Goal: Ask a question: Seek information or help from site administrators or community

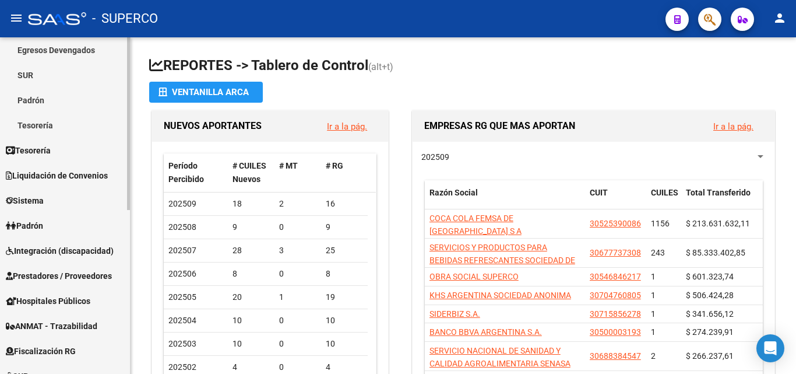
scroll to position [175, 0]
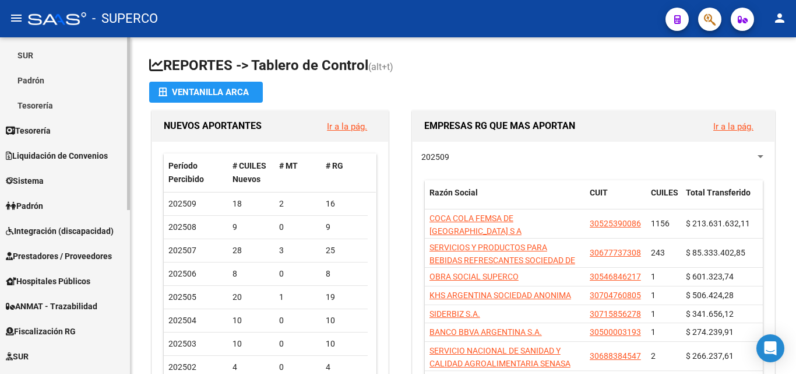
click at [75, 254] on span "Prestadores / Proveedores" at bounding box center [59, 256] width 106 height 13
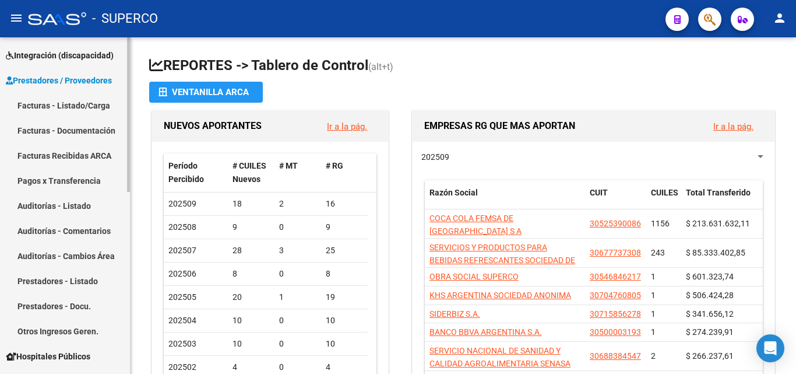
click at [76, 103] on link "Facturas - Listado/Carga" at bounding box center [65, 105] width 130 height 25
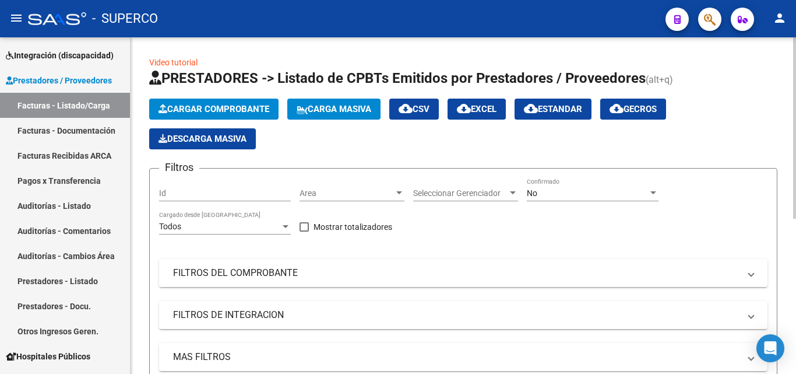
click at [539, 191] on div "No" at bounding box center [587, 193] width 121 height 10
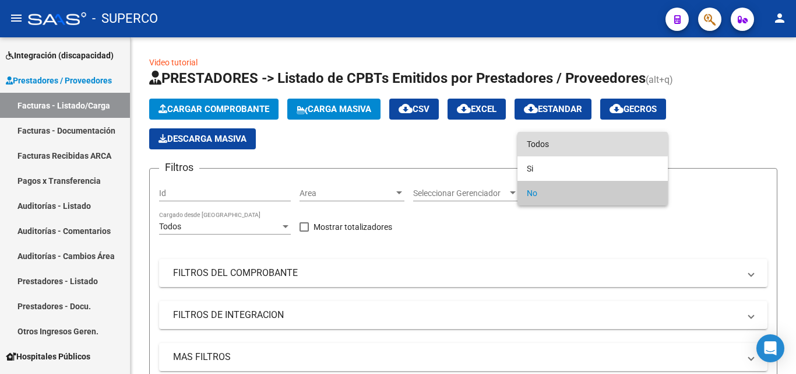
click at [541, 142] on span "Todos" at bounding box center [593, 144] width 132 height 24
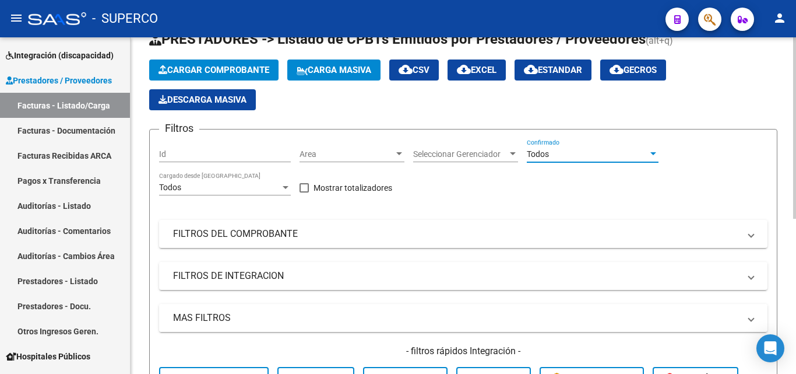
scroll to position [175, 0]
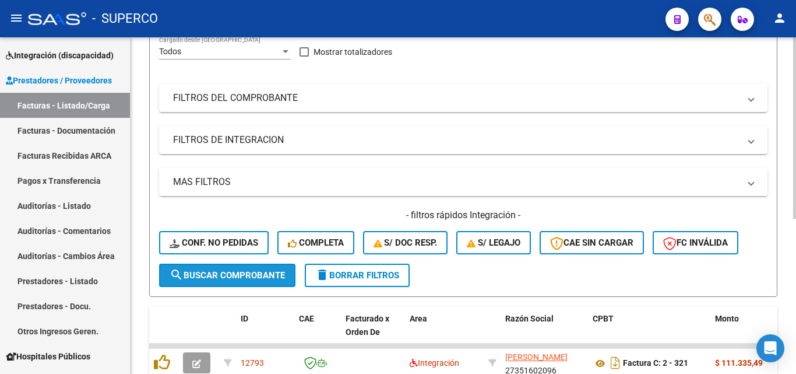
click at [229, 273] on span "search Buscar Comprobante" at bounding box center [227, 275] width 115 height 10
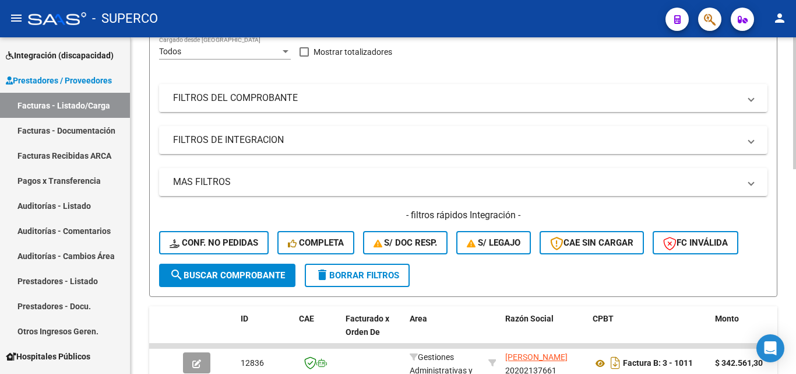
click at [220, 100] on mat-panel-title "FILTROS DEL COMPROBANTE" at bounding box center [456, 98] width 567 height 13
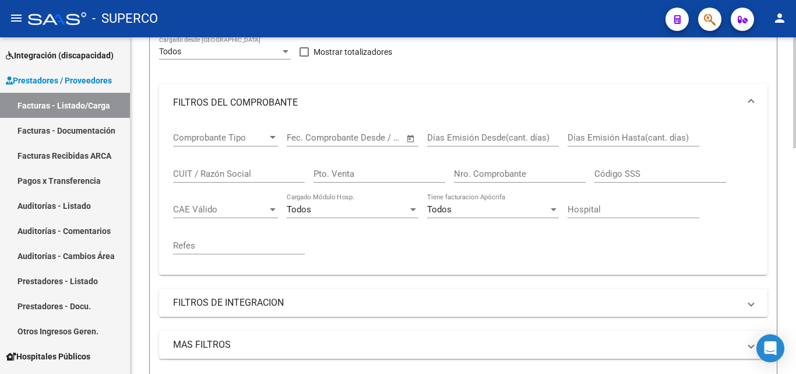
click at [208, 177] on input "CUIT / Razón Social" at bounding box center [239, 174] width 132 height 10
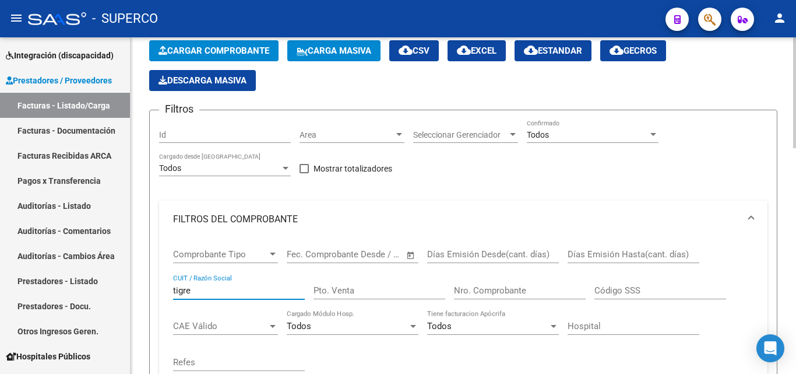
scroll to position [117, 0]
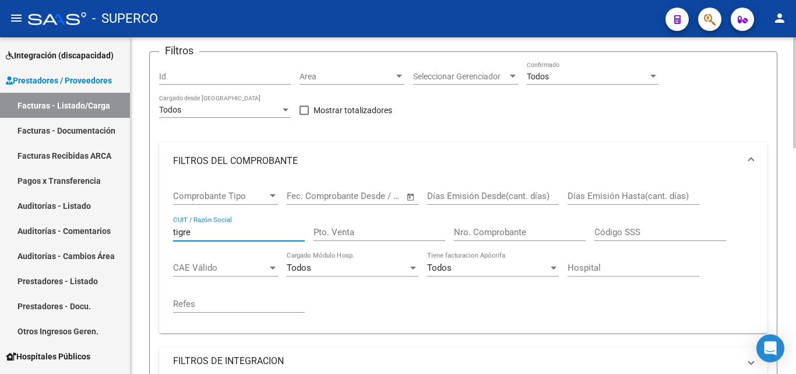
drag, startPoint x: 241, startPoint y: 231, endPoint x: 159, endPoint y: 227, distance: 82.3
click at [159, 227] on div "Comprobante Tipo Comprobante Tipo Fecha inicio – Fecha fin Fec. Comprobante Des…" at bounding box center [463, 256] width 609 height 153
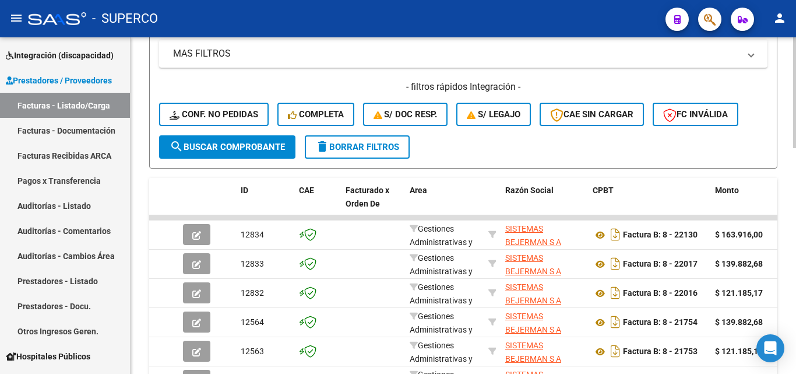
scroll to position [466, 0]
type input "bejerman"
click at [225, 148] on span "search Buscar Comprobante" at bounding box center [227, 146] width 115 height 10
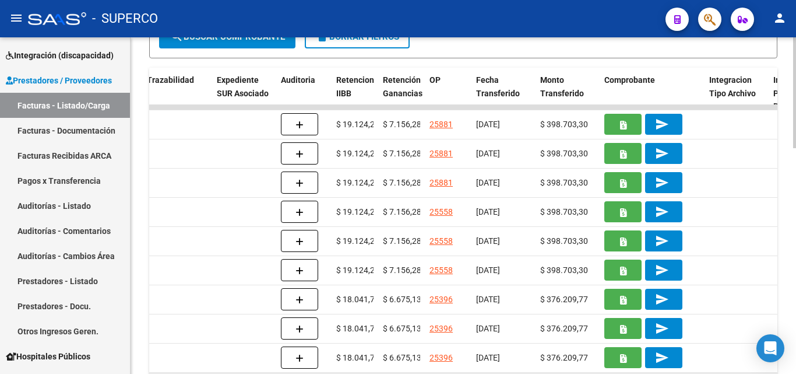
scroll to position [567, 0]
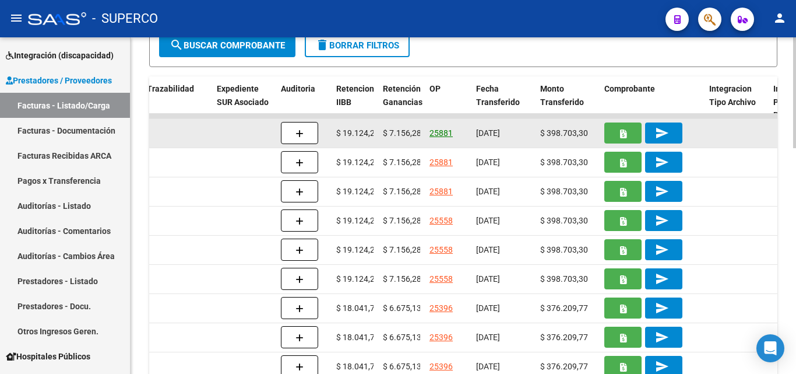
click at [441, 132] on link "25881" at bounding box center [441, 132] width 23 height 9
click at [445, 131] on link "25881" at bounding box center [441, 132] width 23 height 9
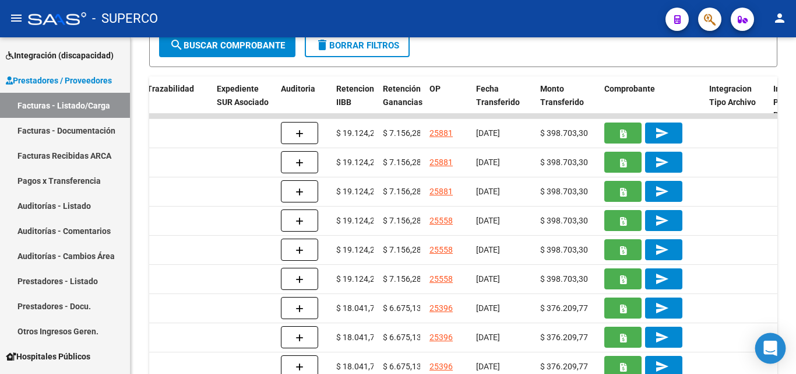
click at [770, 353] on icon "Open Intercom Messenger" at bounding box center [770, 348] width 13 height 15
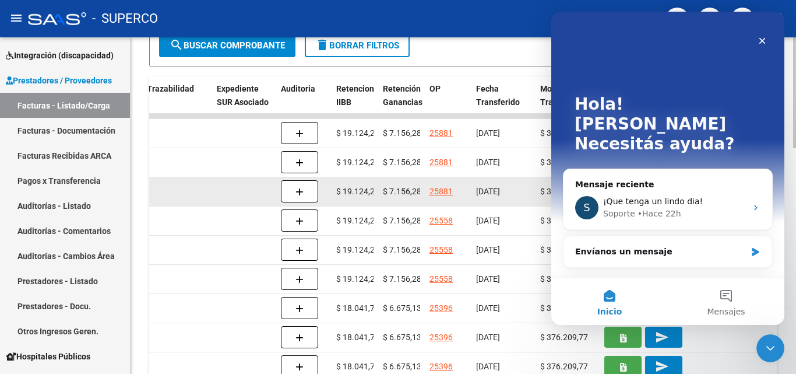
scroll to position [0, 0]
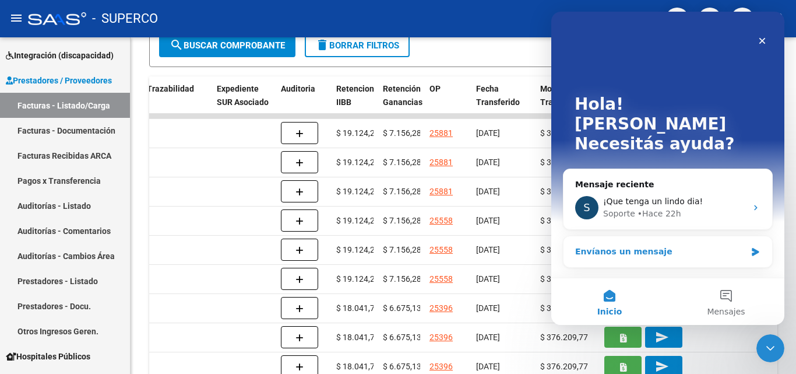
click at [601, 245] on div "Envíanos un mensaje" at bounding box center [660, 251] width 171 height 12
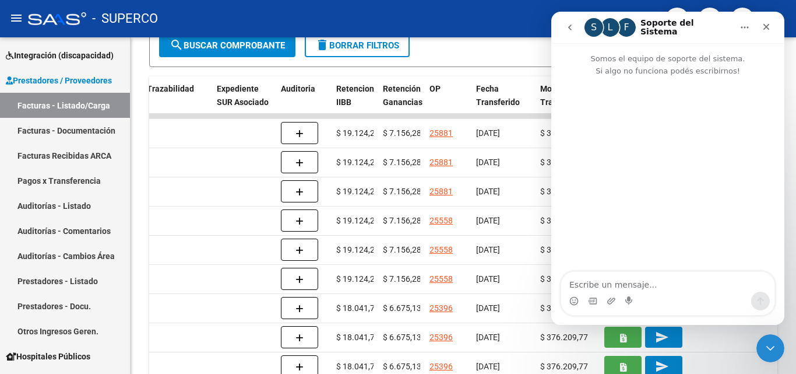
click at [600, 292] on div "Intercom Messenger" at bounding box center [667, 301] width 213 height 19
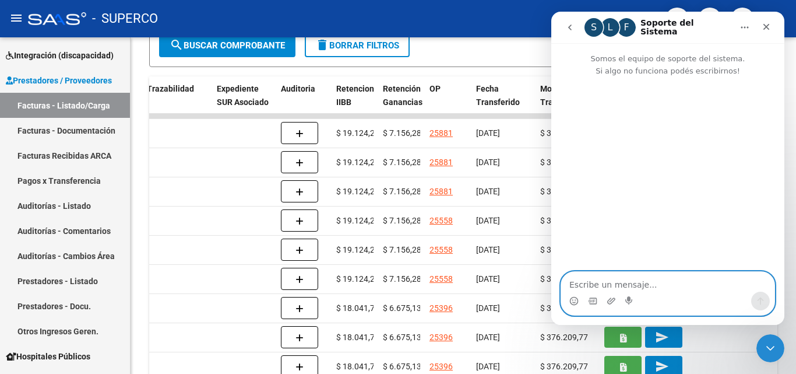
click at [597, 285] on textarea "Escribe un mensaje..." at bounding box center [667, 282] width 213 height 20
type textarea "buenos dias"
type textarea "es"
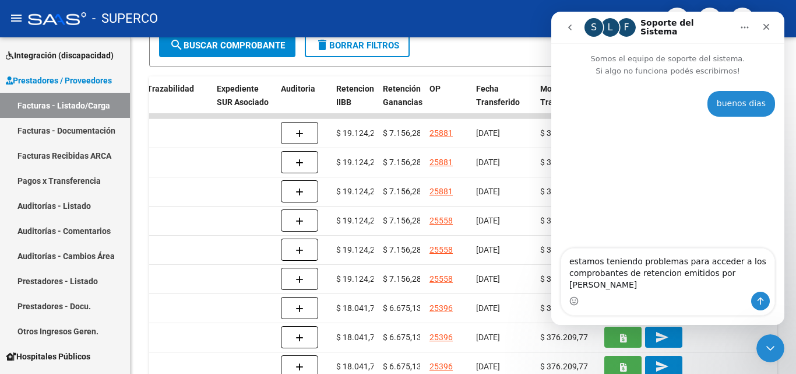
type textarea "estamos teniendo problemas para acceder a los comprobantes de retencion emitido…"
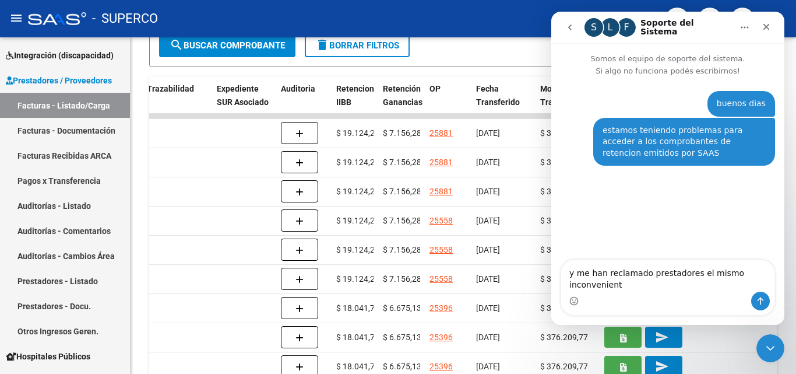
type textarea "y me han reclamado prestadores el mismo inconveniente"
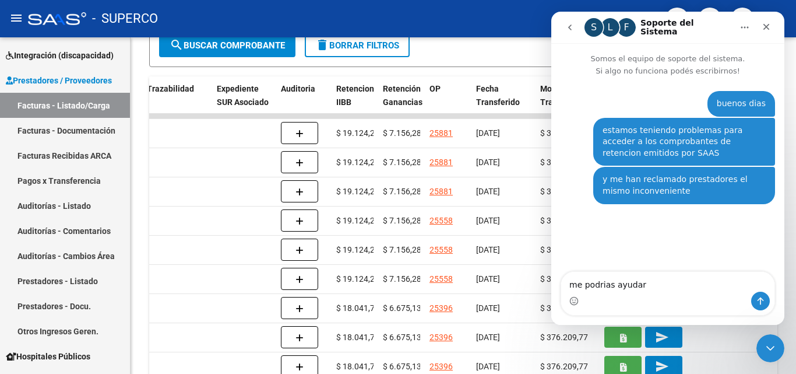
type textarea "me podrias ayudar?"
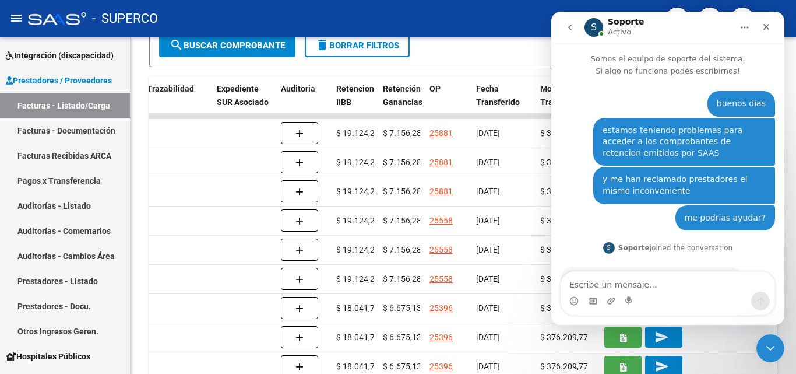
scroll to position [68, 0]
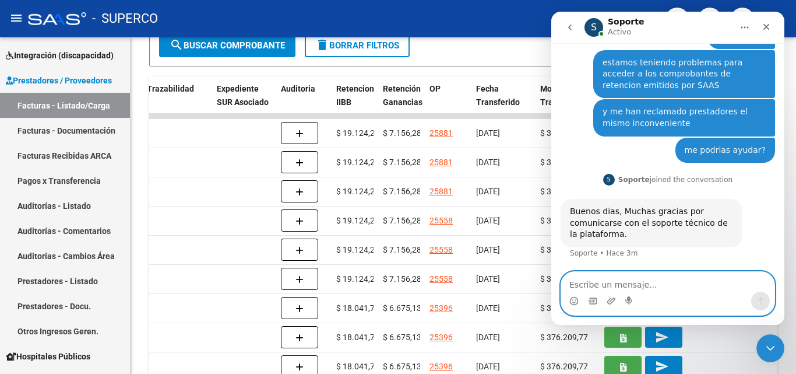
click at [602, 290] on textarea "Escribe un mensaje..." at bounding box center [667, 282] width 213 height 20
type textarea "hol"
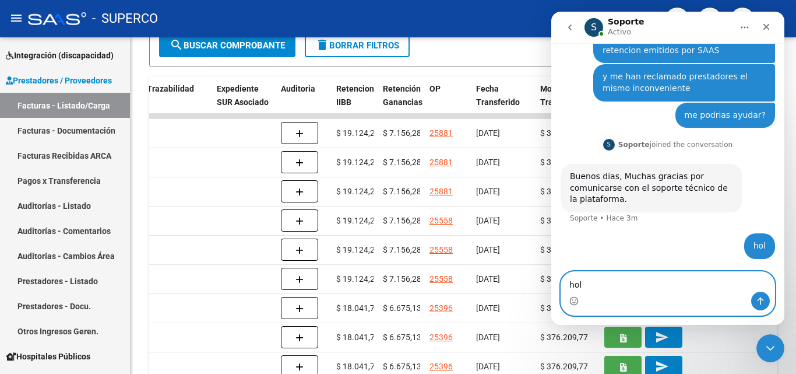
type textarea "hola"
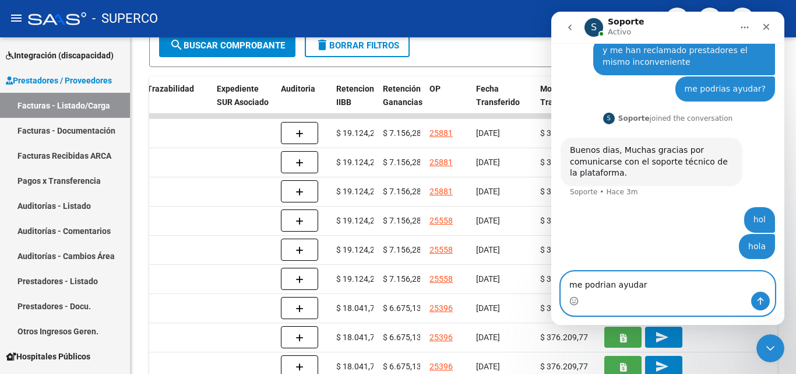
type textarea "me podrian ayudar?"
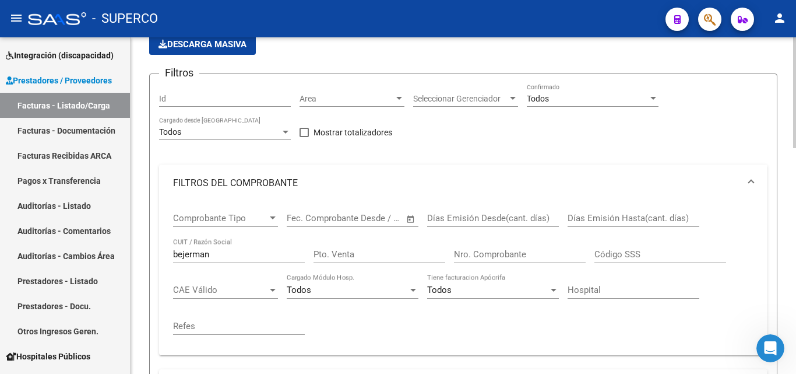
scroll to position [0, 0]
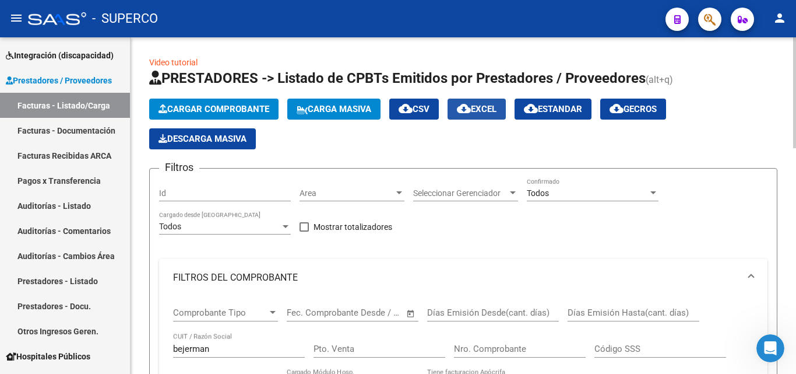
click at [487, 108] on span "cloud_download EXCEL" at bounding box center [477, 109] width 40 height 10
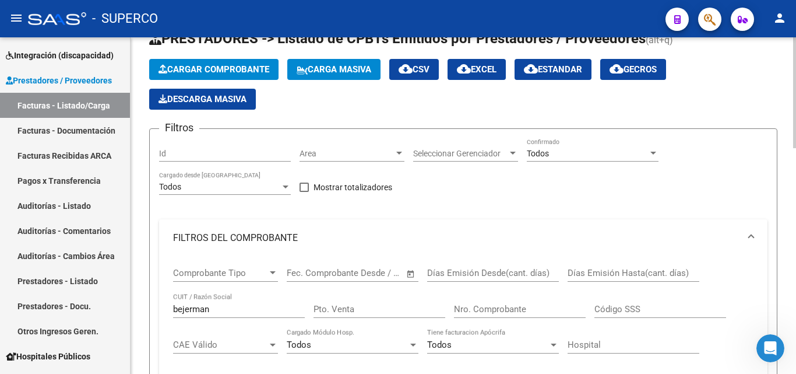
scroll to position [117, 0]
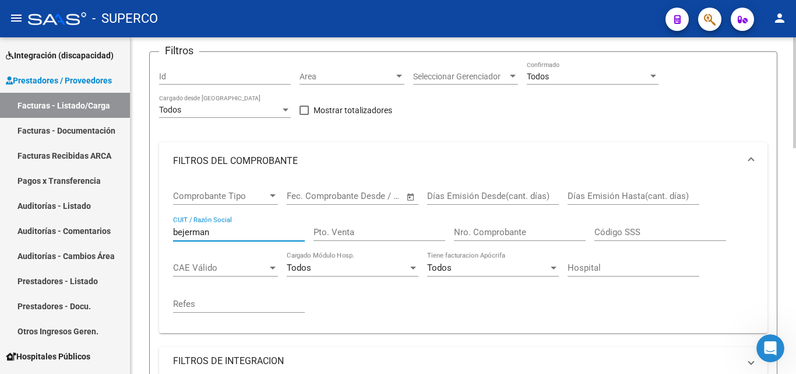
drag, startPoint x: 245, startPoint y: 227, endPoint x: 172, endPoint y: 230, distance: 73.5
click at [172, 230] on div "Comprobante Tipo Comprobante Tipo Fecha inicio – Fecha fin Fec. Comprobante Des…" at bounding box center [463, 256] width 609 height 153
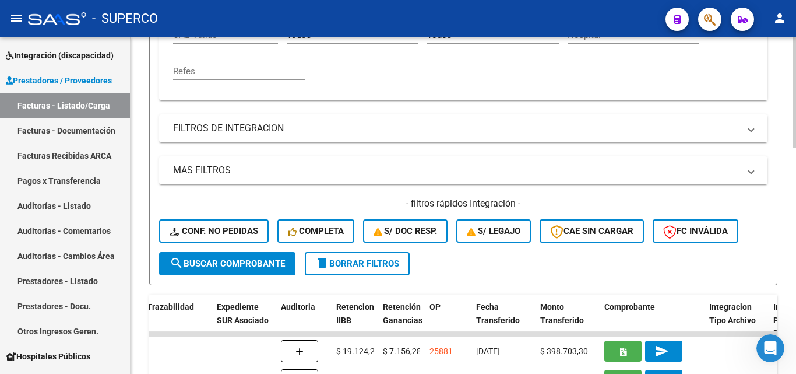
scroll to position [350, 0]
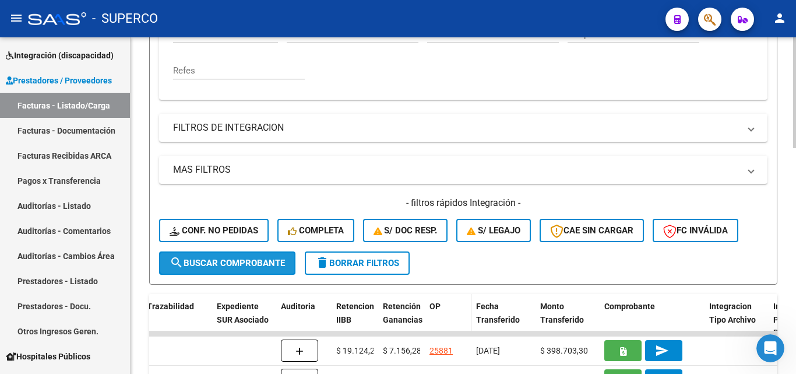
drag, startPoint x: 203, startPoint y: 264, endPoint x: 458, endPoint y: 300, distance: 257.9
click at [203, 264] on span "search Buscar Comprobante" at bounding box center [227, 263] width 115 height 10
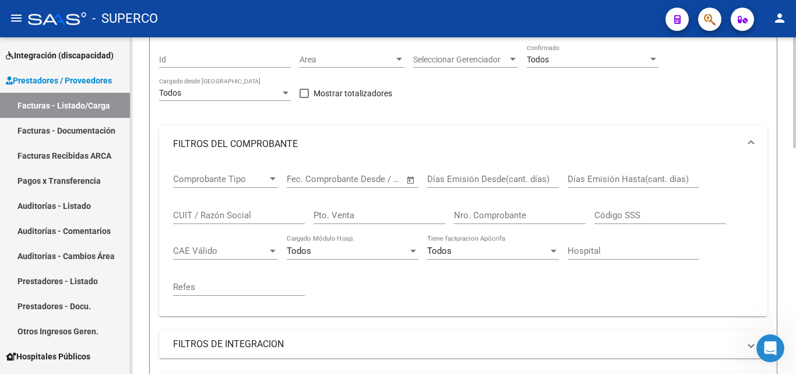
scroll to position [0, 0]
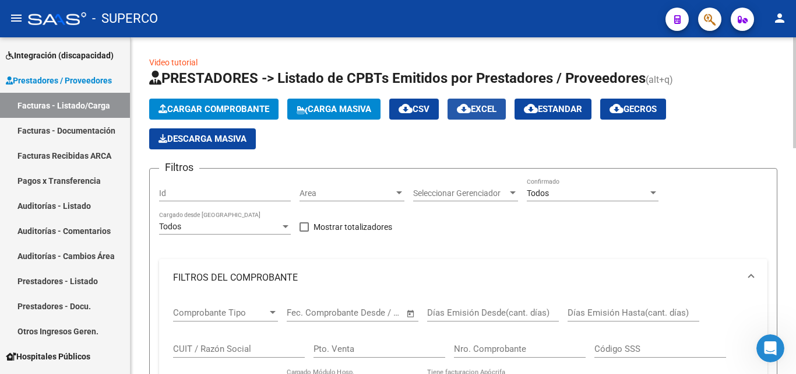
click at [496, 106] on span "cloud_download EXCEL" at bounding box center [477, 109] width 40 height 10
click at [764, 353] on div "Abrir Intercom Messenger" at bounding box center [769, 346] width 38 height 38
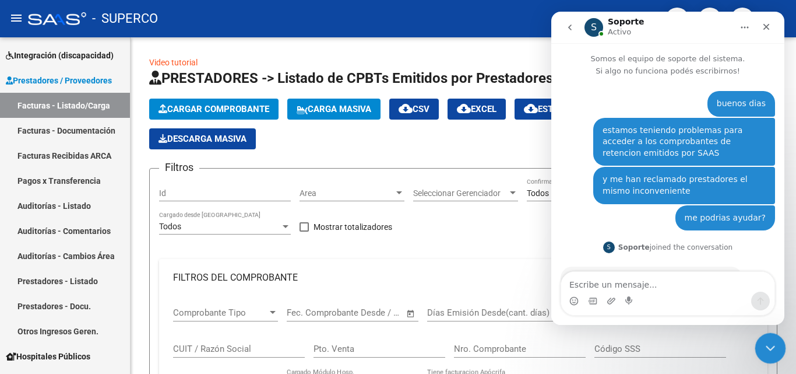
scroll to position [889, 0]
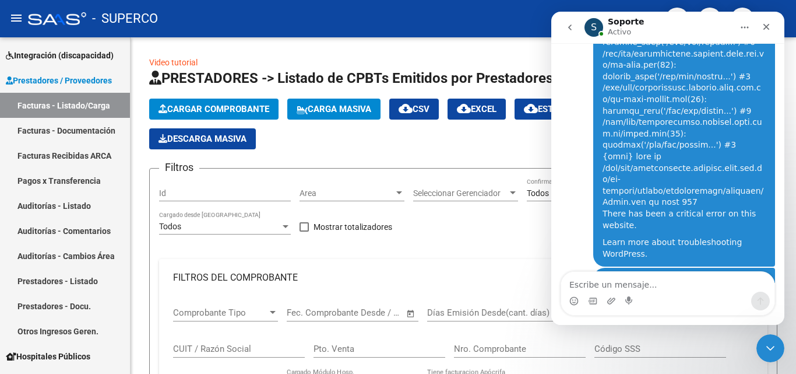
click at [609, 281] on textarea "Escribe un mensaje..." at bounding box center [667, 282] width 213 height 20
type textarea "se entiende lo que me sucede?"
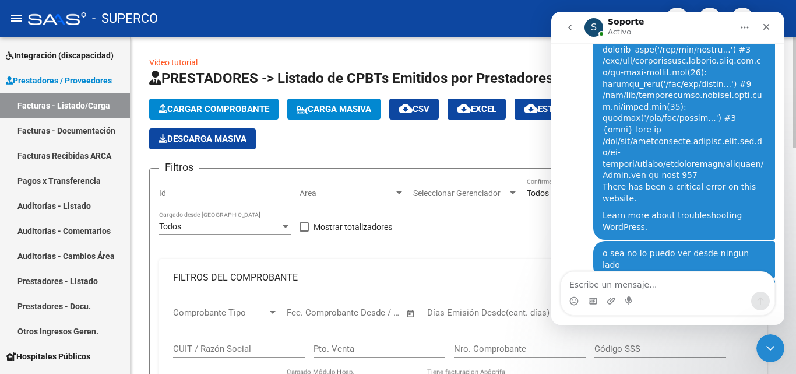
click at [177, 192] on input "Id" at bounding box center [225, 193] width 132 height 10
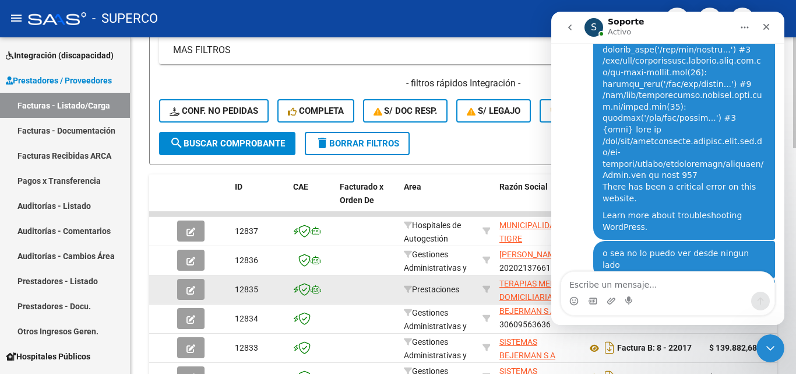
scroll to position [466, 0]
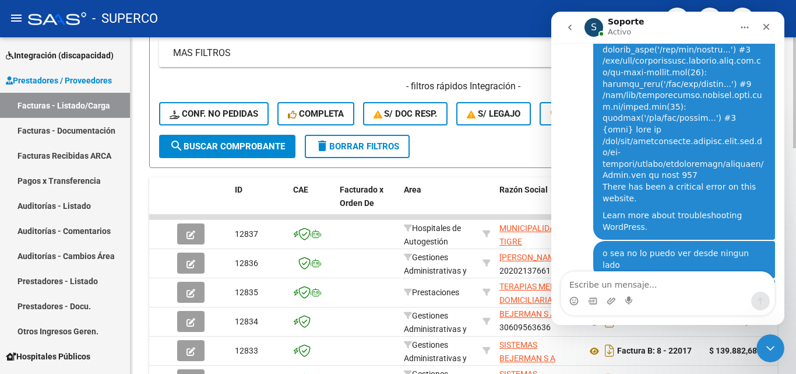
type input "10268"
click at [216, 149] on span "search Buscar Comprobante" at bounding box center [227, 146] width 115 height 10
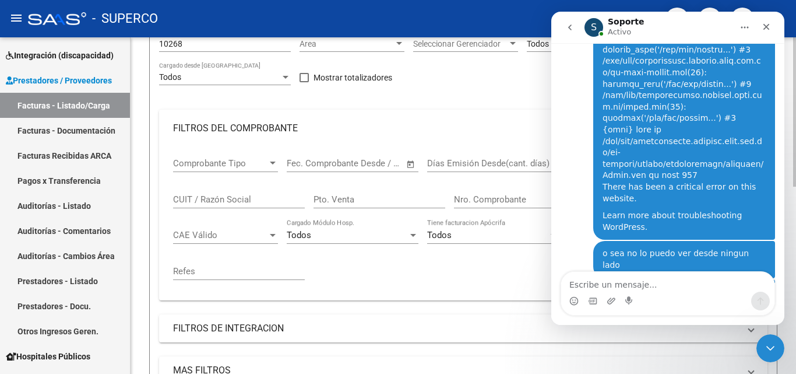
scroll to position [13, 0]
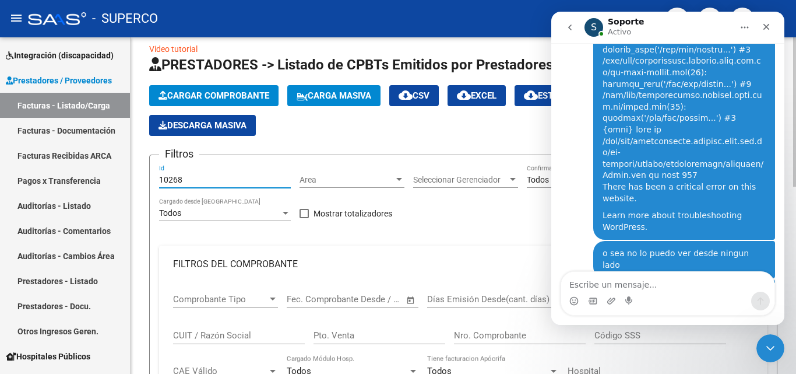
drag, startPoint x: 220, startPoint y: 177, endPoint x: 155, endPoint y: 177, distance: 65.3
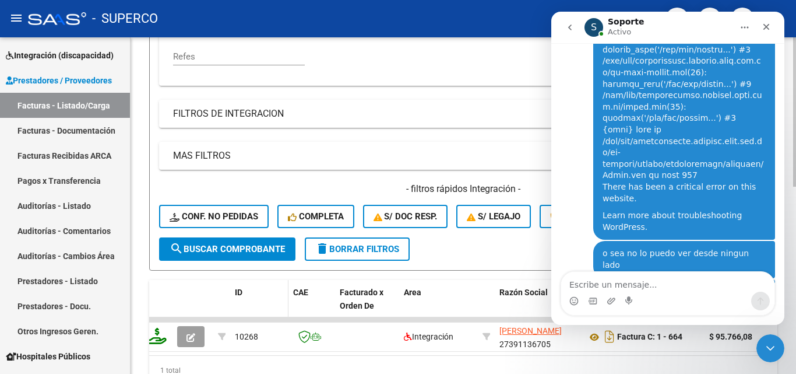
scroll to position [422, 0]
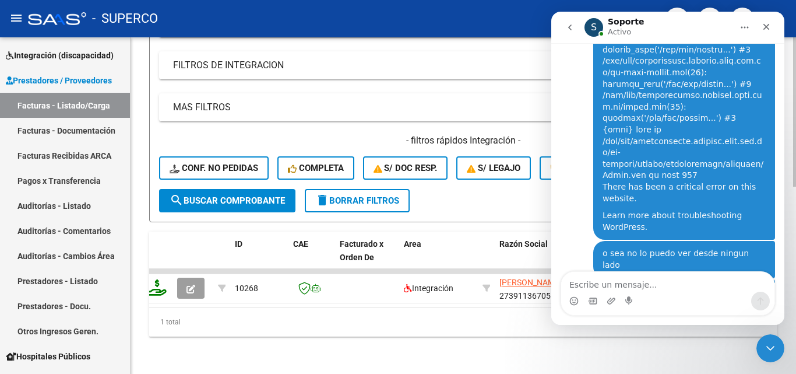
click at [231, 198] on button "search Buscar Comprobante" at bounding box center [227, 200] width 136 height 23
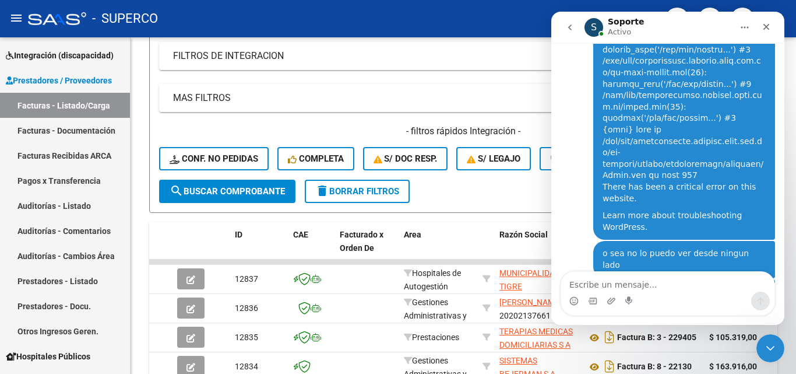
click at [746, 24] on icon "Inicio" at bounding box center [744, 27] width 9 height 9
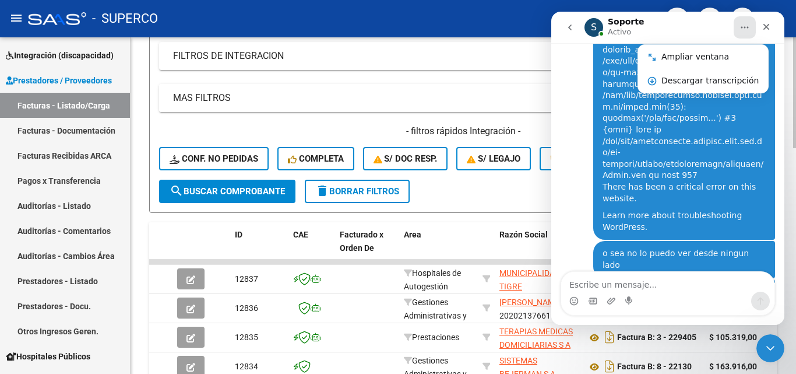
click at [460, 101] on mat-panel-title "MAS FILTROS" at bounding box center [456, 98] width 567 height 13
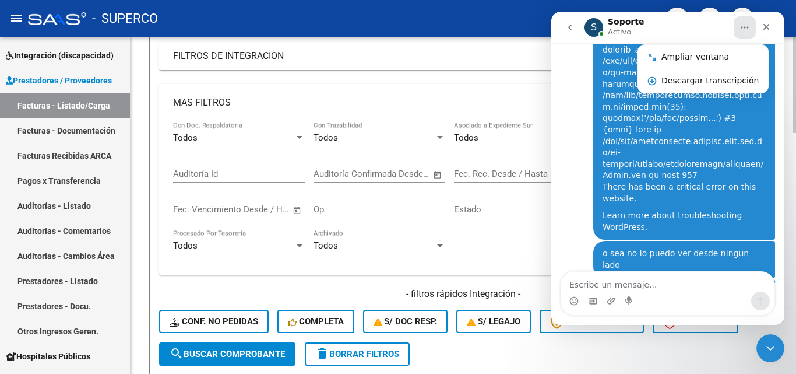
click at [575, 352] on form "Filtros Id Area Area Seleccionar Gerenciador Seleccionar Gerenciador Todos Conf…" at bounding box center [463, 60] width 629 height 629
click at [644, 347] on form "Filtros Id Area Area Seleccionar Gerenciador Seleccionar Gerenciador Todos Conf…" at bounding box center [463, 60] width 629 height 629
click at [765, 25] on icon "Cerrar" at bounding box center [767, 27] width 6 height 6
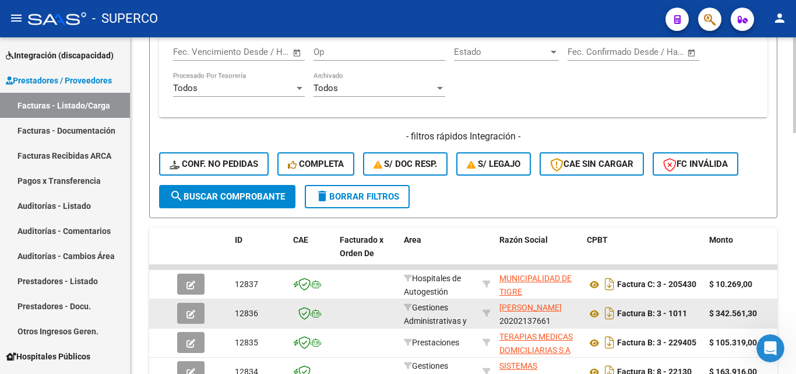
scroll to position [596, 0]
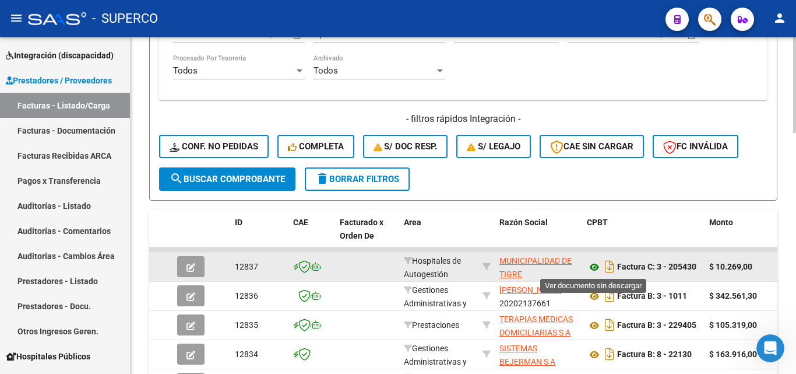
click at [597, 266] on icon at bounding box center [594, 267] width 15 height 14
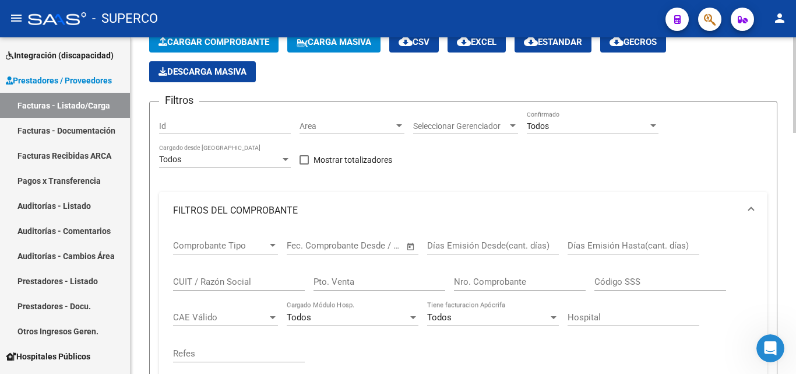
scroll to position [0, 0]
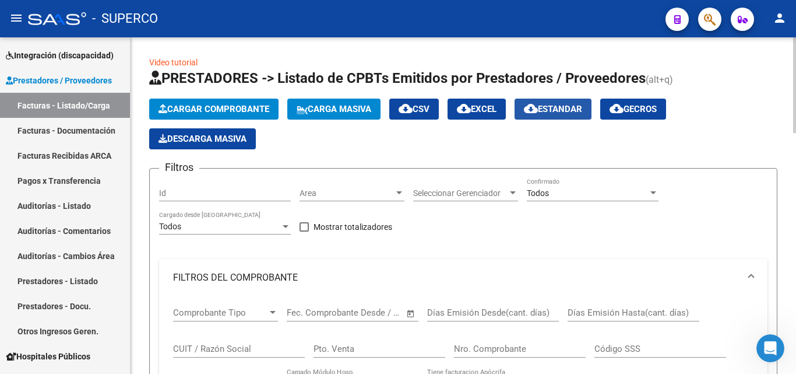
click at [574, 112] on span "cloud_download Estandar" at bounding box center [553, 109] width 58 height 10
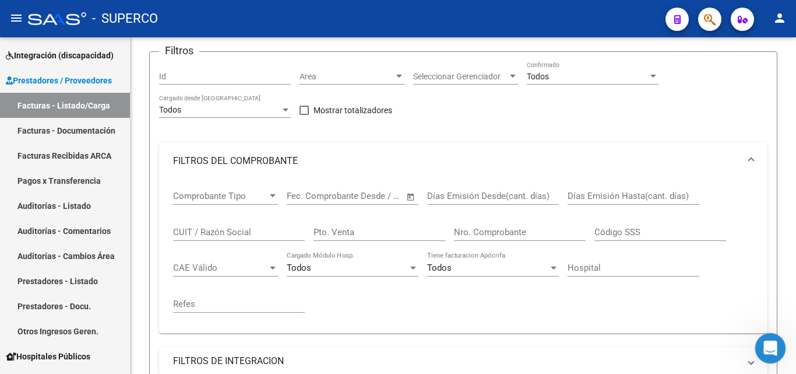
click at [768, 350] on icon "Abrir Intercom Messenger" at bounding box center [769, 346] width 19 height 19
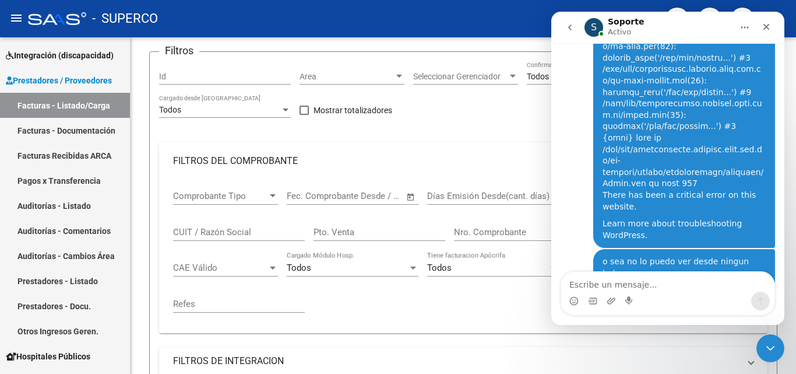
scroll to position [916, 0]
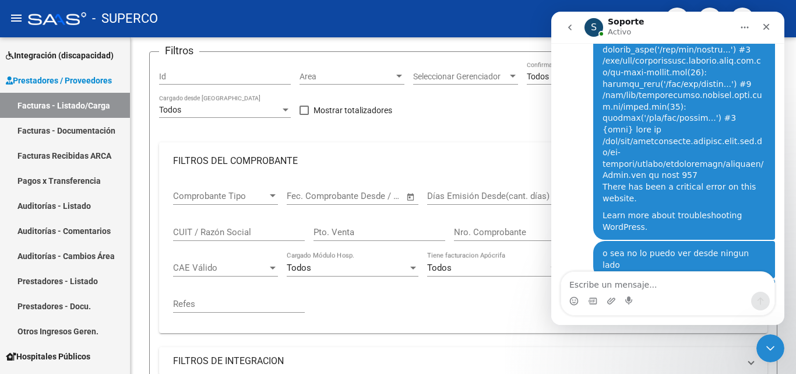
click at [615, 285] on textarea "Escribe un mensaje..." at bounding box center [667, 282] width 213 height 20
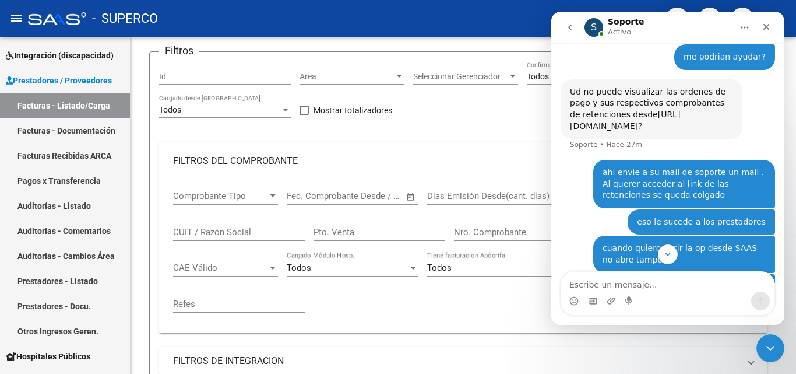
scroll to position [391, 0]
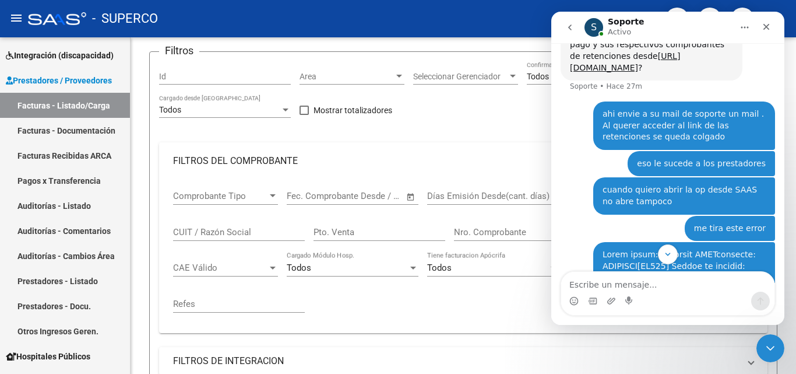
click at [631, 285] on textarea "Escribe un mensaje..." at bounding box center [667, 282] width 213 height 20
type textarea "podrian decirme si leyeron mis mensajes"
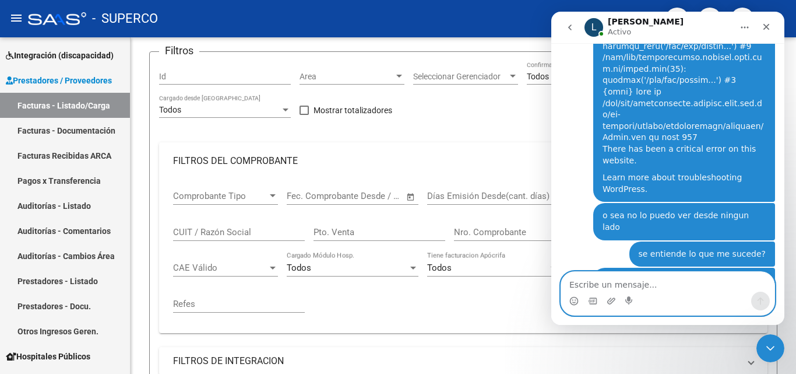
scroll to position [1016, 0]
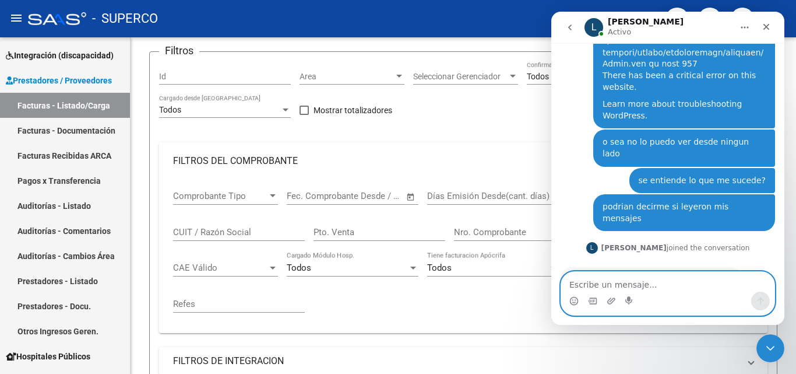
click at [633, 286] on textarea "Escribe un mensaje..." at bounding box center [667, 282] width 213 height 20
click at [643, 287] on textarea "Escribe un mensaje..." at bounding box center [667, 282] width 213 height 20
type textarea "ahi te mande el mensaje que sale"
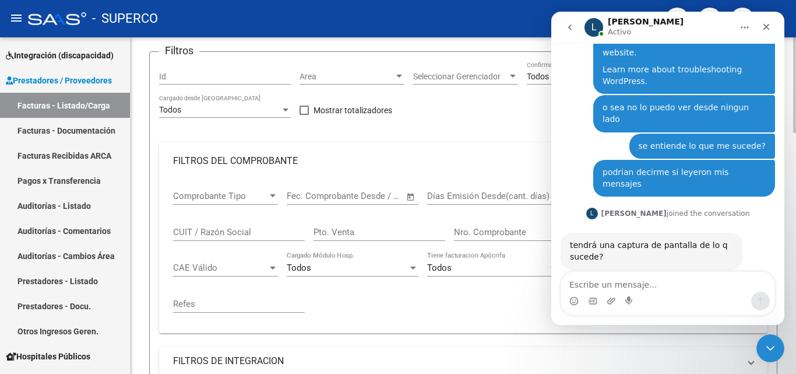
click at [483, 146] on mat-expansion-panel-header "FILTROS DEL COMPROBANTE" at bounding box center [463, 160] width 609 height 37
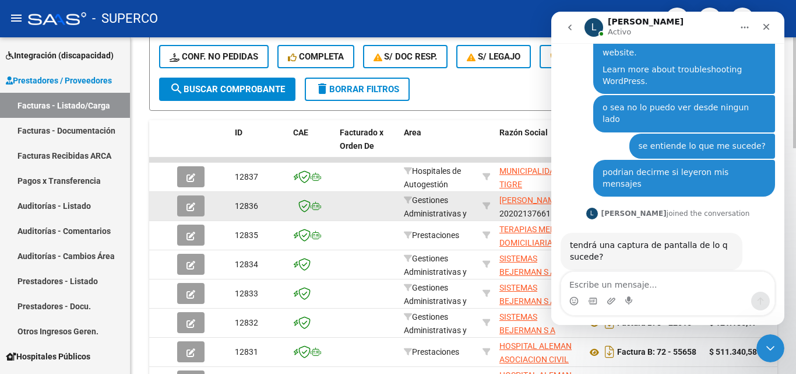
scroll to position [525, 0]
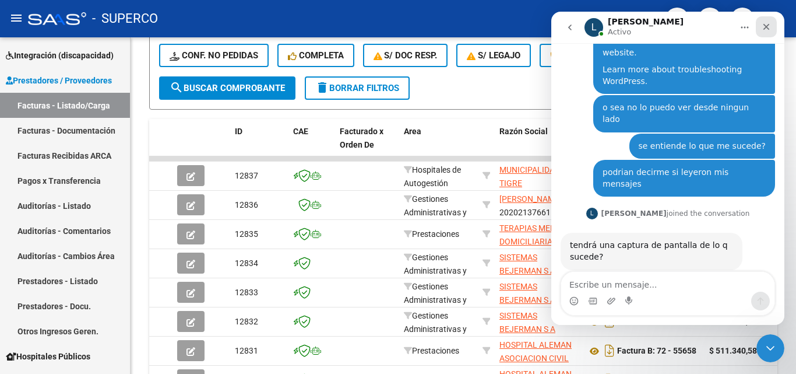
click at [765, 26] on icon "Cerrar" at bounding box center [766, 26] width 9 height 9
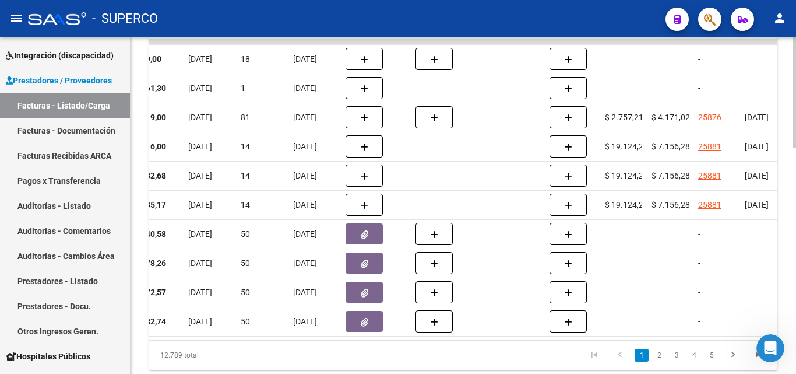
scroll to position [0, 762]
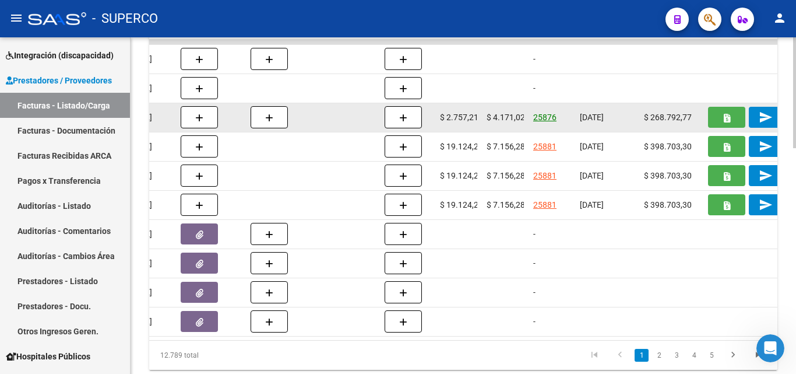
click at [544, 118] on link "25876" at bounding box center [544, 117] width 23 height 9
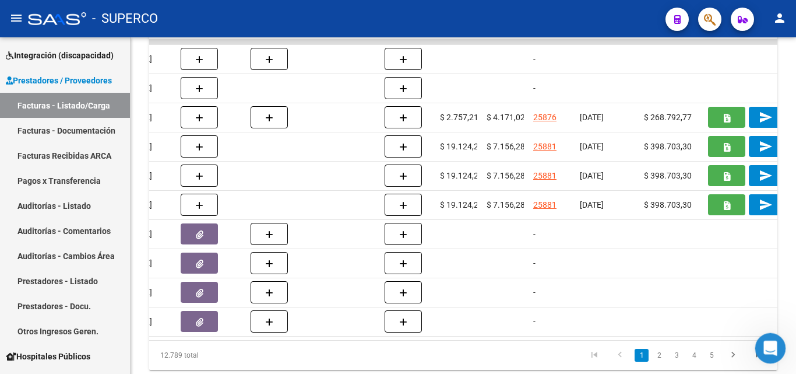
click at [768, 351] on icon "Abrir Intercom Messenger" at bounding box center [769, 346] width 19 height 19
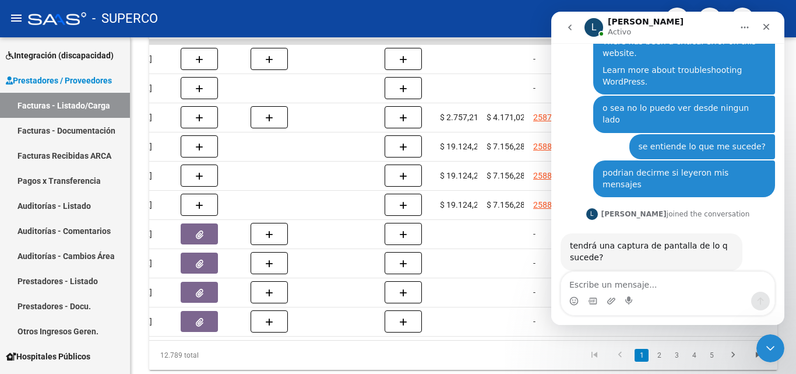
scroll to position [1050, 0]
click at [615, 290] on textarea "Escribe un mensaje..." at bounding box center [667, 282] width 213 height 20
type textarea "a"
type textarea "e"
type textarea "hago clic en la op que esta en rojo"
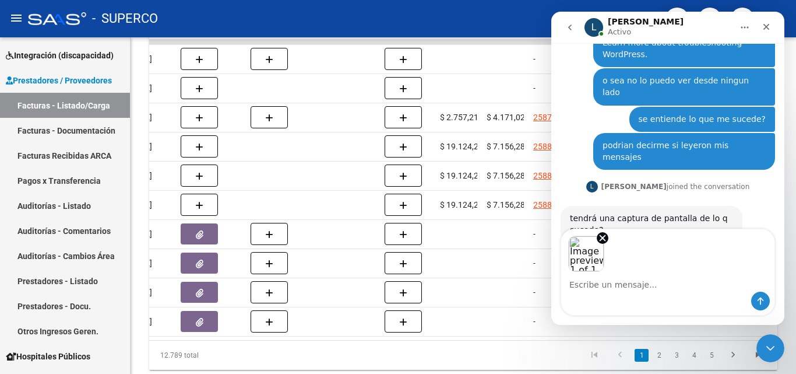
scroll to position [1119, 0]
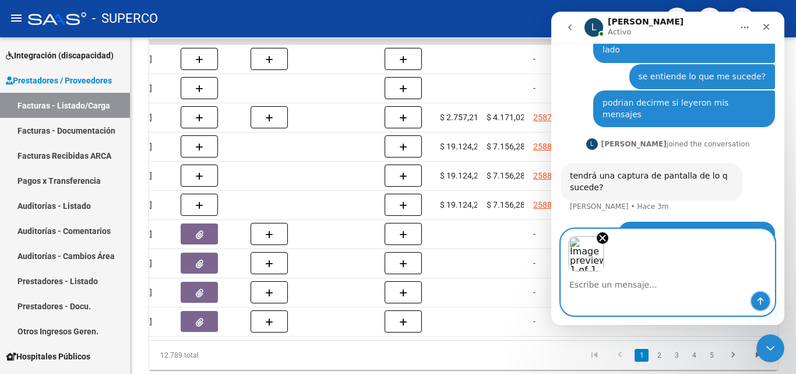
click at [759, 301] on icon "Enviar un mensaje…" at bounding box center [760, 300] width 9 height 9
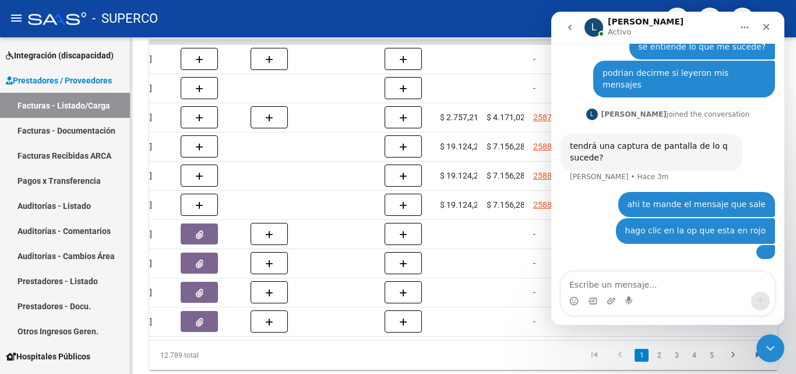
scroll to position [1175, 0]
click at [601, 287] on textarea "Escribe un mensaje..." at bounding box center [667, 282] width 213 height 20
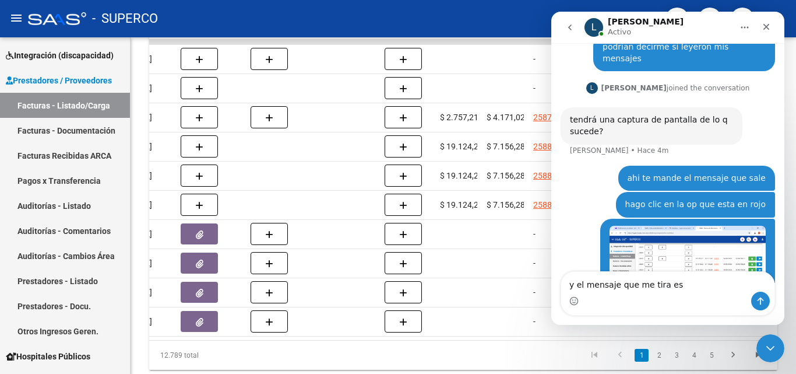
type textarea "y el mensaje que me tira es"
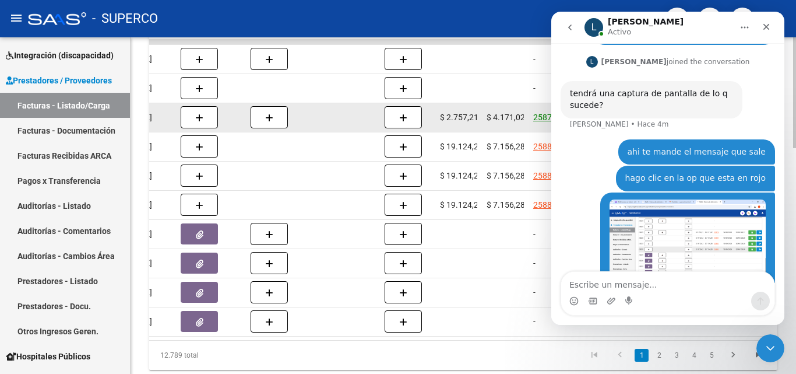
click at [534, 115] on link "25876" at bounding box center [544, 117] width 23 height 9
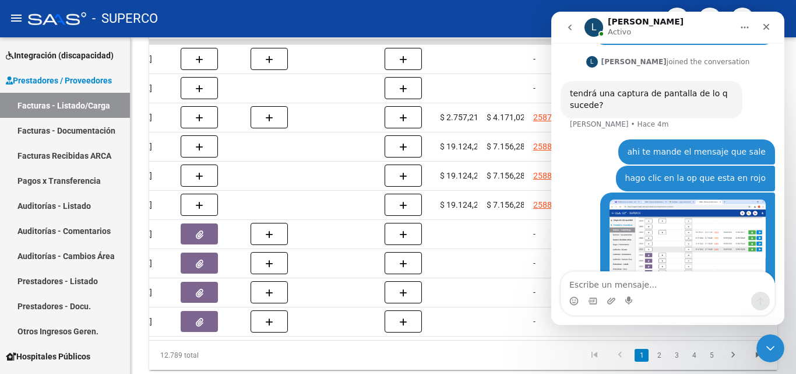
click at [620, 292] on div "Intercom Messenger" at bounding box center [667, 301] width 213 height 19
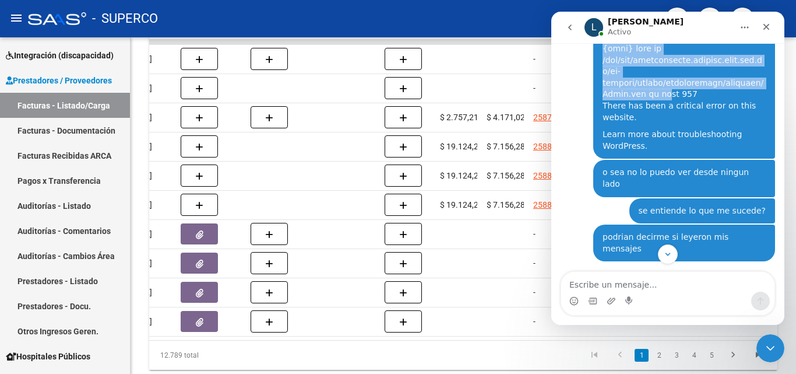
scroll to position [938, 0]
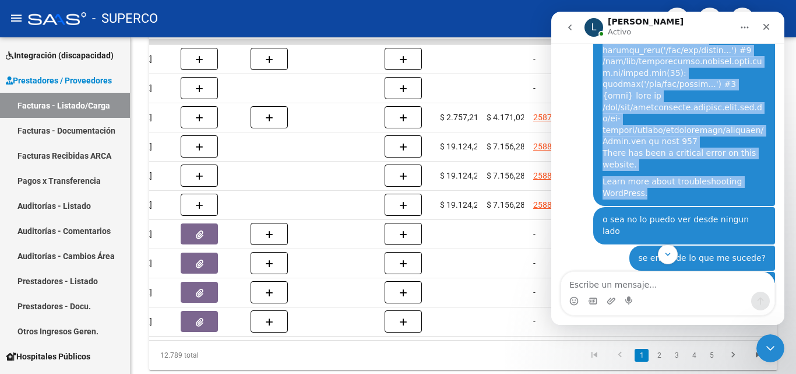
drag, startPoint x: 599, startPoint y: 86, endPoint x: 622, endPoint y: 150, distance: 68.6
copy div "atal error: Uncaught PDOException: SQLSTATE[HY000] Unable to connect: Adaptive …"
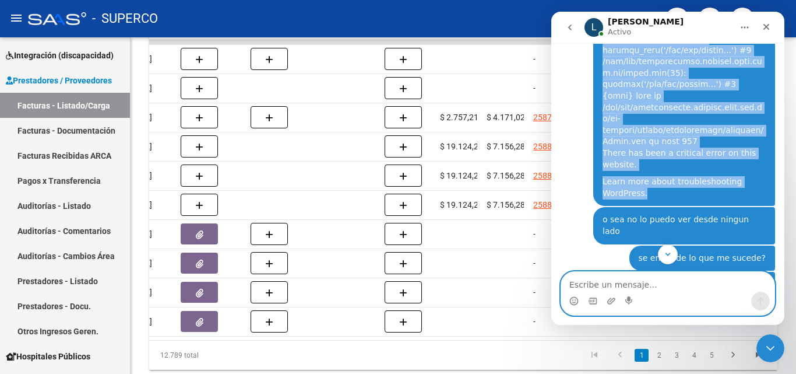
click at [648, 285] on textarea "Escribe un mensaje..." at bounding box center [667, 282] width 213 height 20
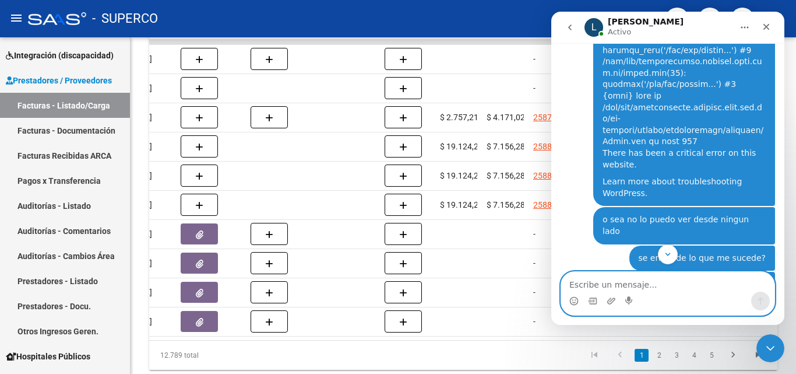
paste textarea "Fatal error: Uncaught PDOException: SQLSTATE[HY000] Unable to connect: Adaptive…"
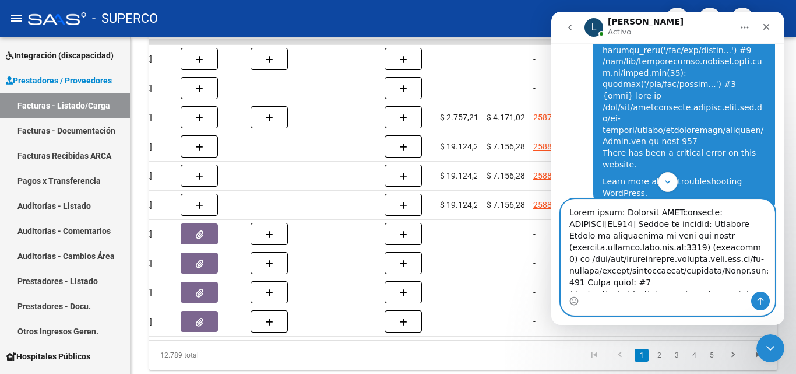
scroll to position [276, 0]
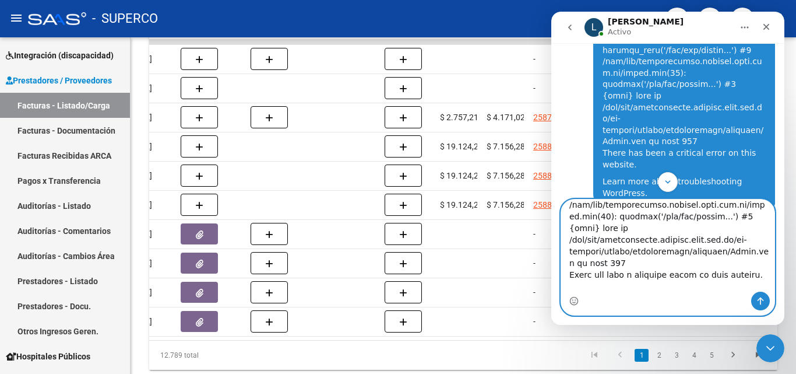
type textarea "Fatal error: Uncaught PDOException: SQLSTATE[HY000] Unable to connect: Adaptive…"
click at [764, 304] on icon "Enviar un mensaje…" at bounding box center [760, 300] width 9 height 9
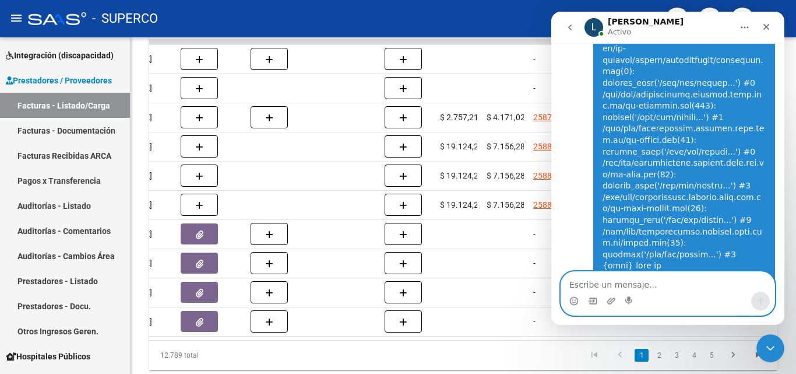
scroll to position [1691, 0]
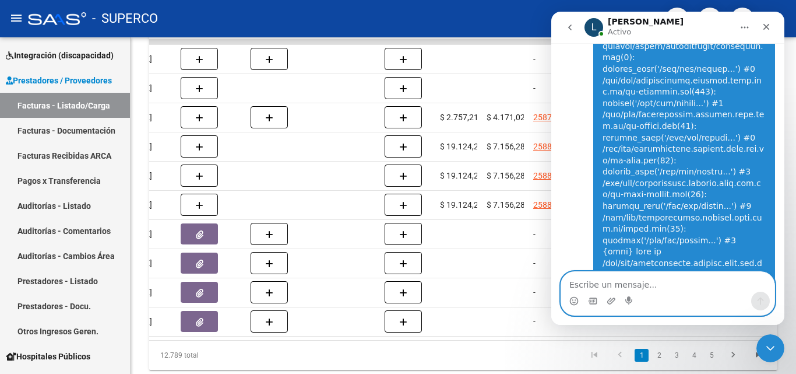
click at [611, 287] on textarea "Escribe un mensaje..." at bounding box center [667, 282] width 213 height 20
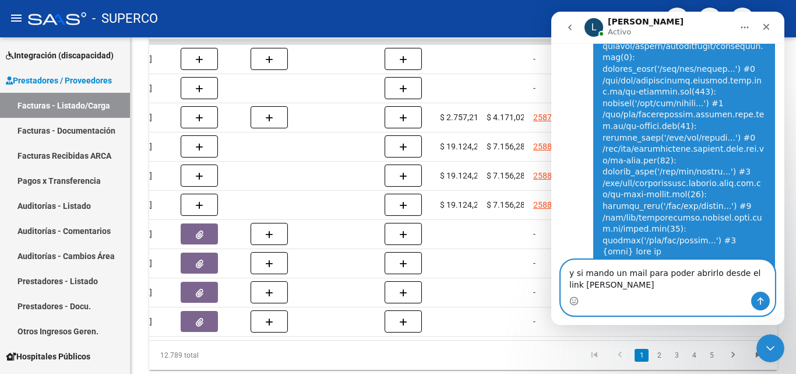
scroll to position [1703, 0]
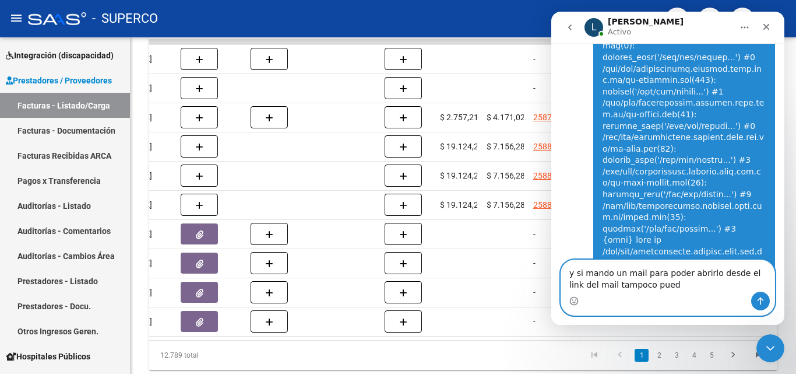
type textarea "y si mando un mail para poder abrirlo desde el link del mail tampoco puedo"
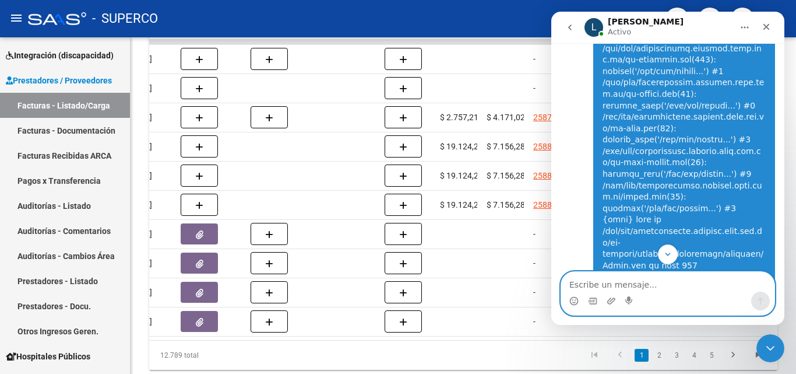
scroll to position [1729, 0]
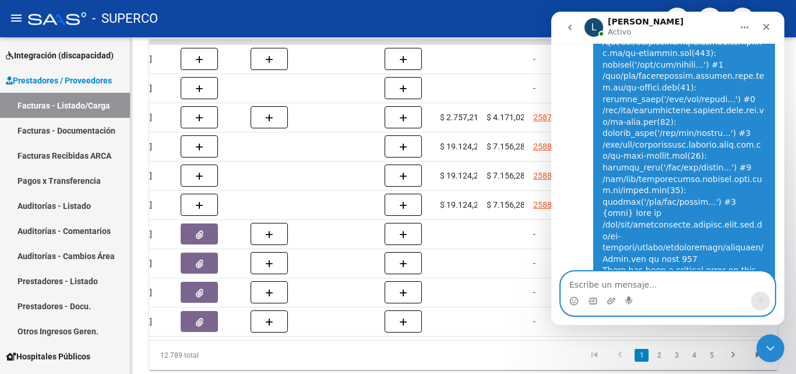
click at [599, 286] on textarea "Escribe un mensaje..." at bounding box center [667, 282] width 213 height 20
click at [586, 289] on textarea "Escribe un mensaje..." at bounding box center [667, 282] width 213 height 20
click at [632, 287] on textarea "Escribe un mensaje..." at bounding box center [667, 282] width 213 height 20
paste textarea "Fatal error: Uncaught PDOException: SQLSTATE[HY000] Unable to connect: Adaptive…"
type textarea "me tira el mismo error Fatal error: Uncaught PDOException: SQLSTATE[HY000] Unab…"
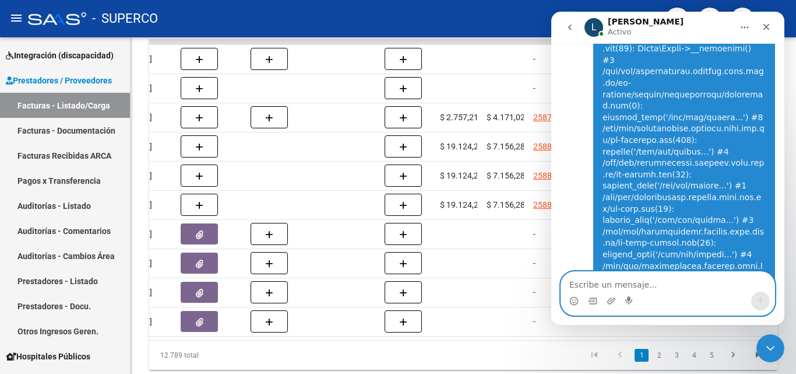
scroll to position [2219, 0]
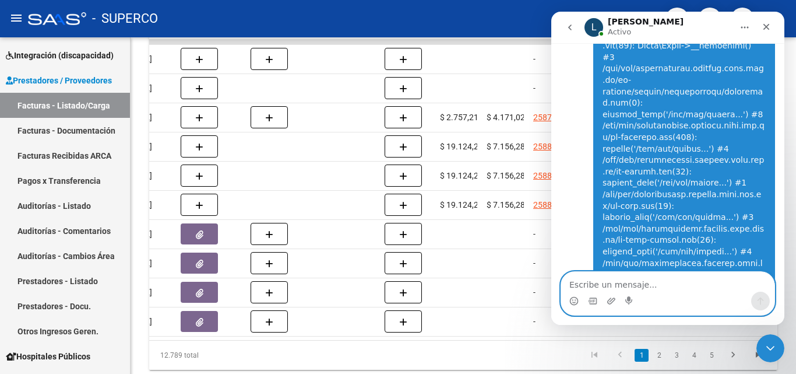
click at [632, 287] on textarea "Escribe un mensaje..." at bounding box center [667, 282] width 213 height 20
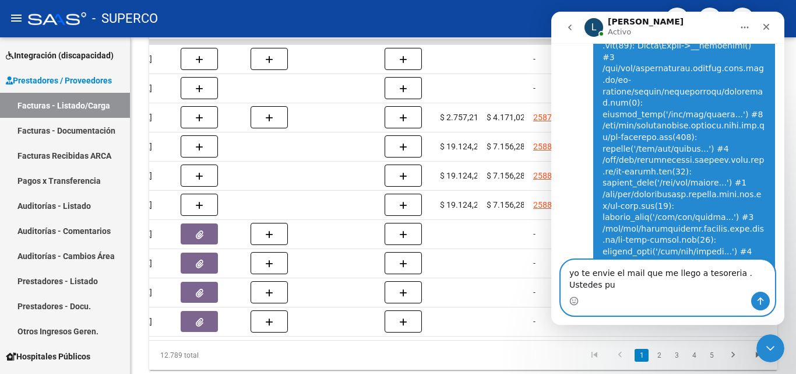
scroll to position [2230, 0]
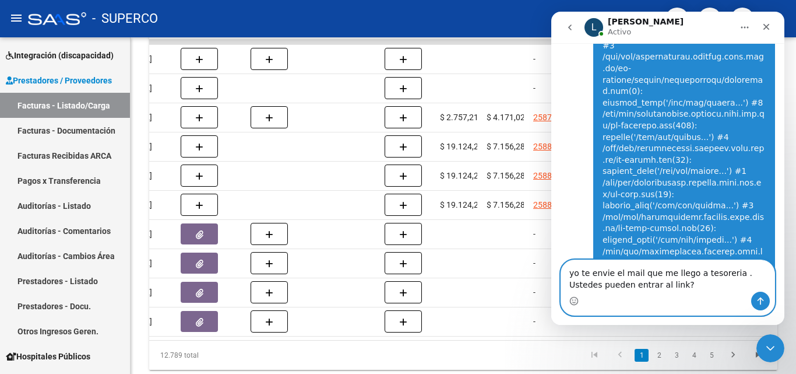
type textarea "yo te envie el mail que me llego a tesoreria . Ustedes pueden entrar al link??"
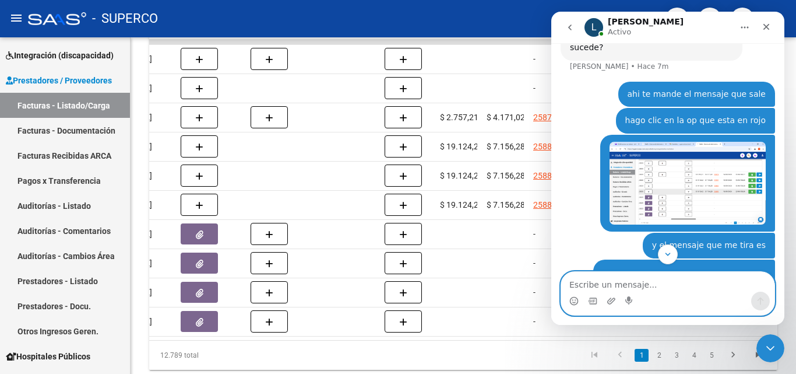
scroll to position [1265, 0]
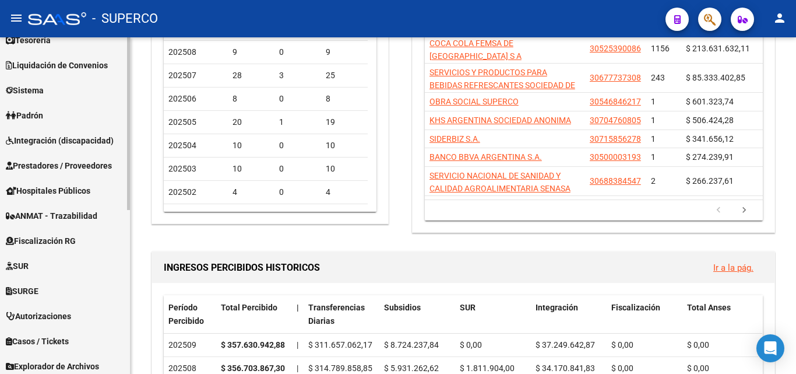
scroll to position [320, 0]
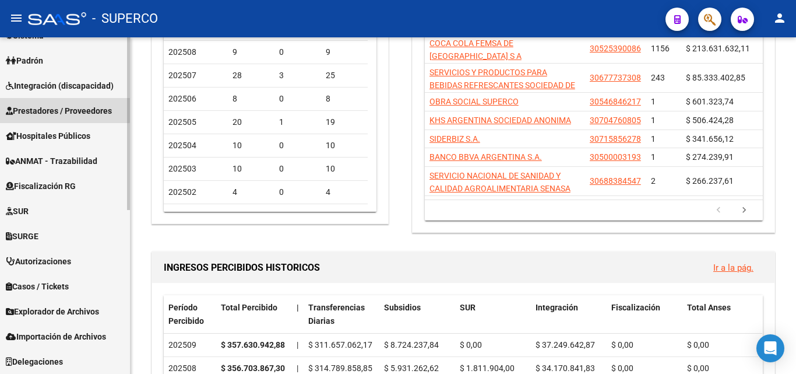
click at [56, 108] on span "Prestadores / Proveedores" at bounding box center [59, 110] width 106 height 13
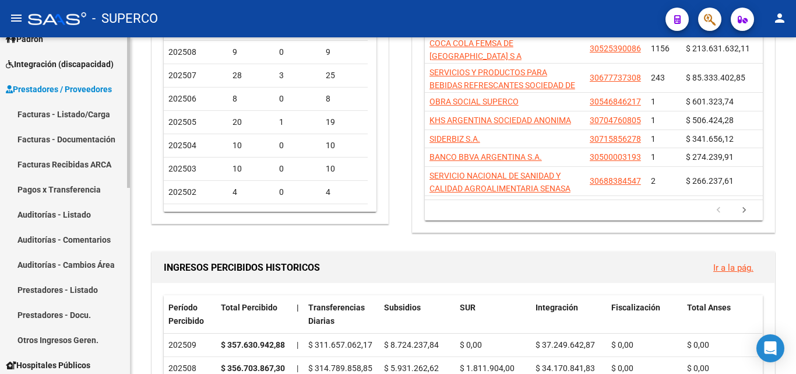
scroll to position [145, 0]
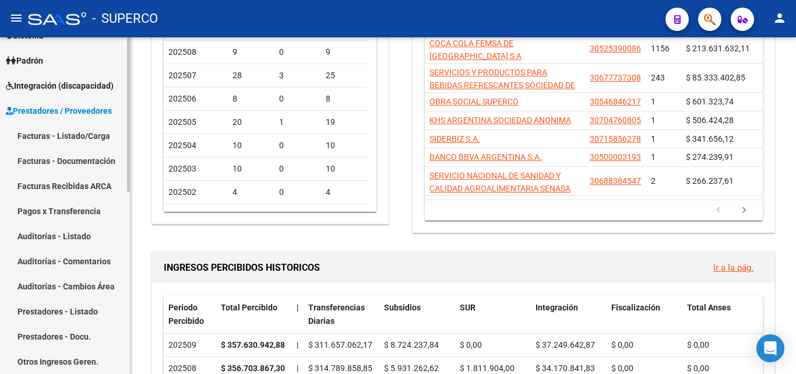
click at [53, 138] on link "Facturas - Listado/Carga" at bounding box center [65, 135] width 130 height 25
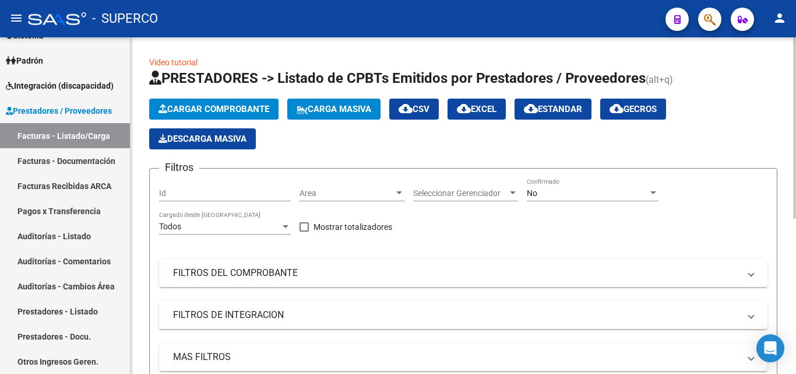
click at [556, 193] on div "No" at bounding box center [587, 193] width 121 height 10
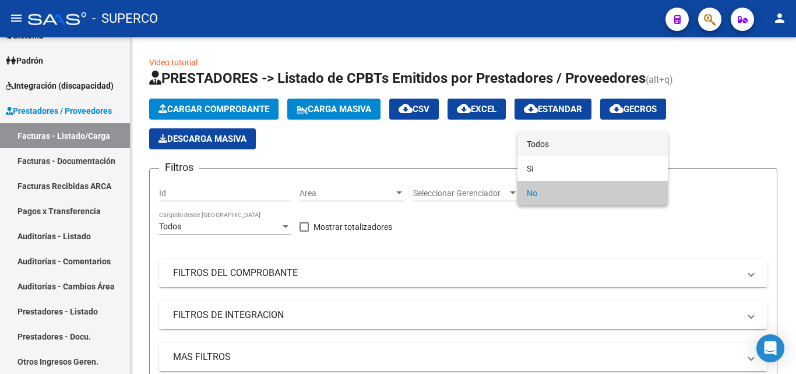
click at [545, 142] on span "Todos" at bounding box center [593, 144] width 132 height 24
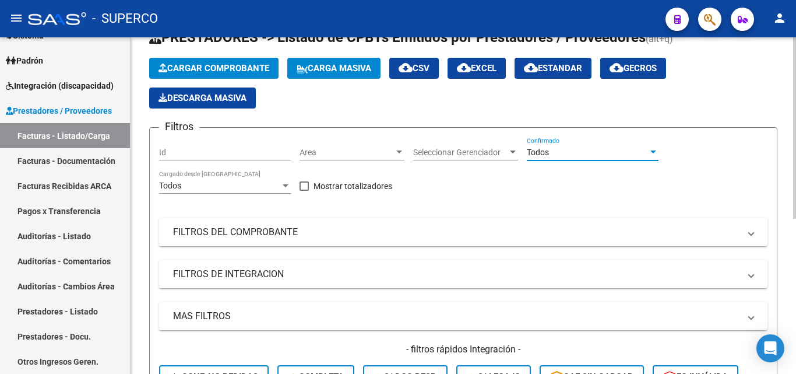
scroll to position [117, 0]
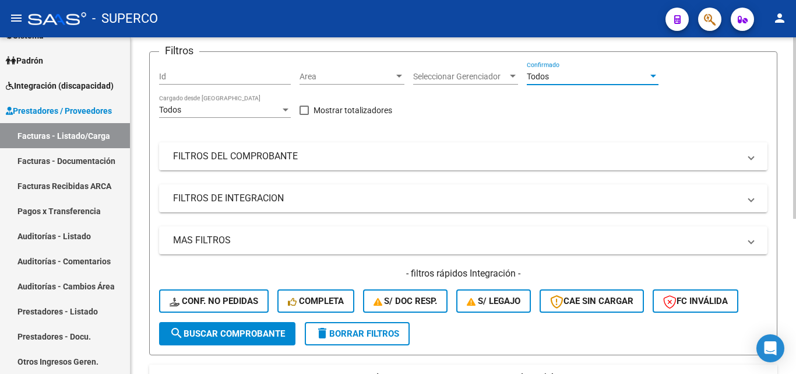
click at [219, 156] on mat-panel-title "FILTROS DEL COMPROBANTE" at bounding box center [456, 156] width 567 height 13
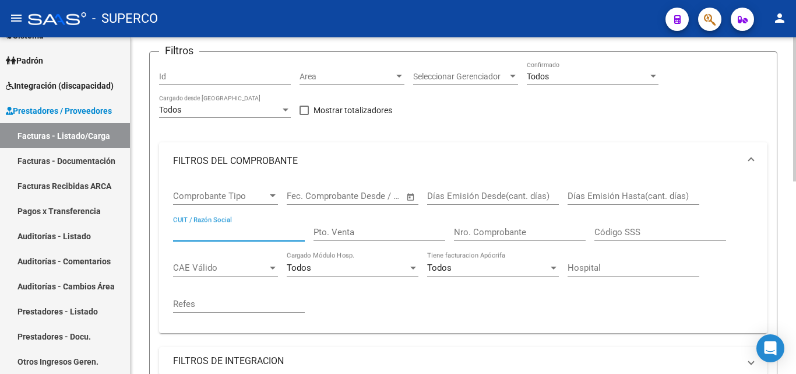
click at [208, 231] on input "CUIT / Razón Social" at bounding box center [239, 232] width 132 height 10
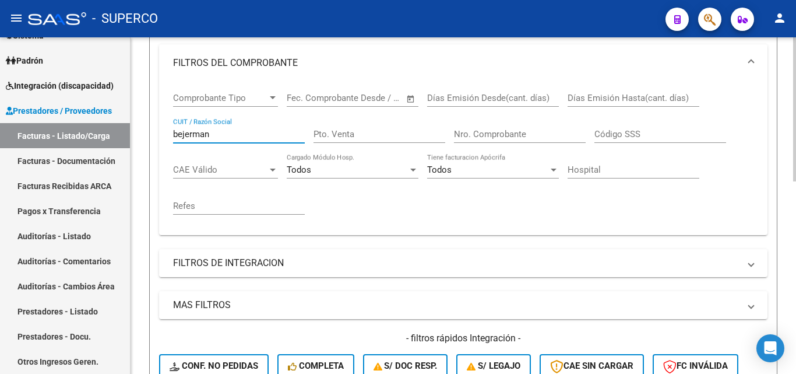
scroll to position [292, 0]
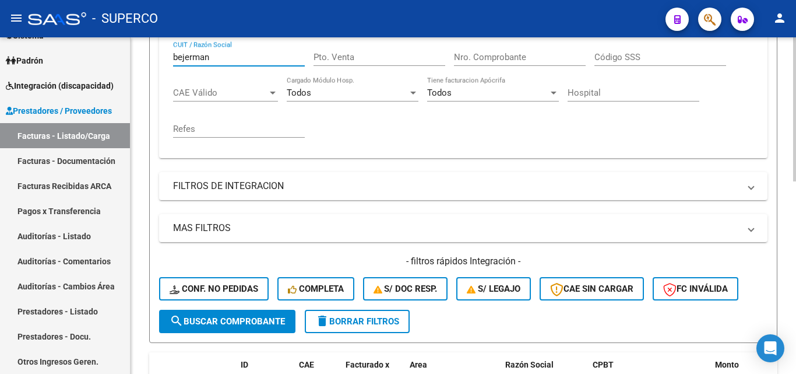
type input "bejerman"
click at [227, 320] on span "search Buscar Comprobante" at bounding box center [227, 321] width 115 height 10
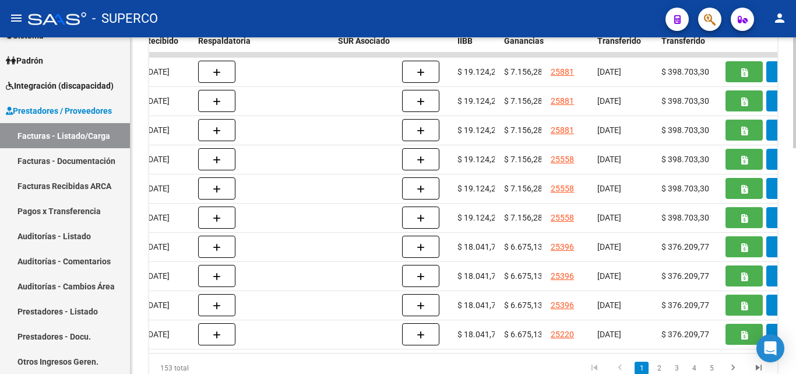
scroll to position [0, 747]
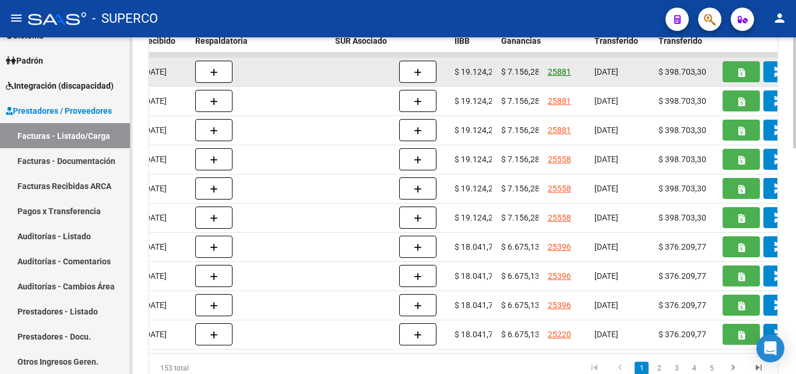
click at [560, 70] on link "25881" at bounding box center [559, 71] width 23 height 9
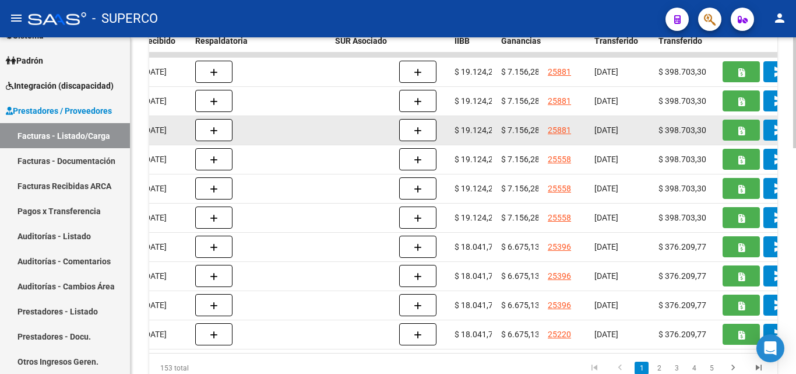
scroll to position [570, 0]
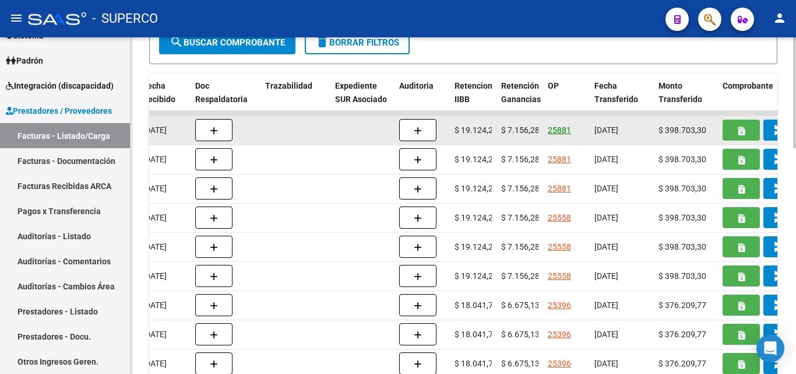
click at [561, 128] on link "25881" at bounding box center [559, 129] width 23 height 9
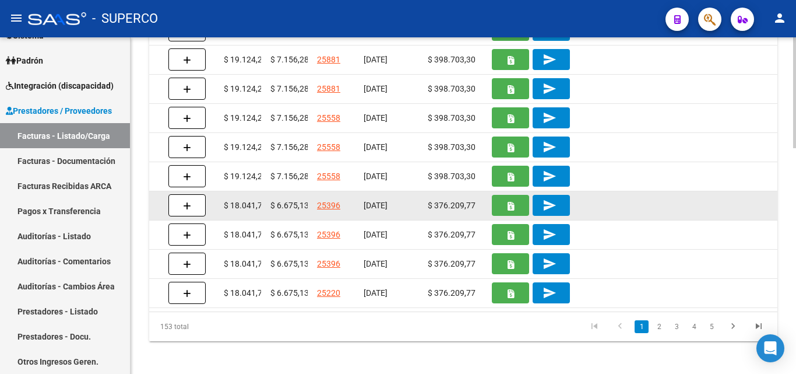
scroll to position [626, 0]
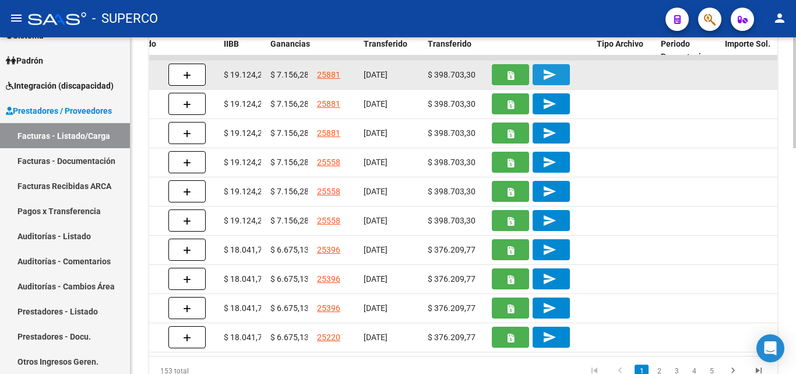
click at [557, 69] on mat-icon "send" at bounding box center [550, 75] width 14 height 14
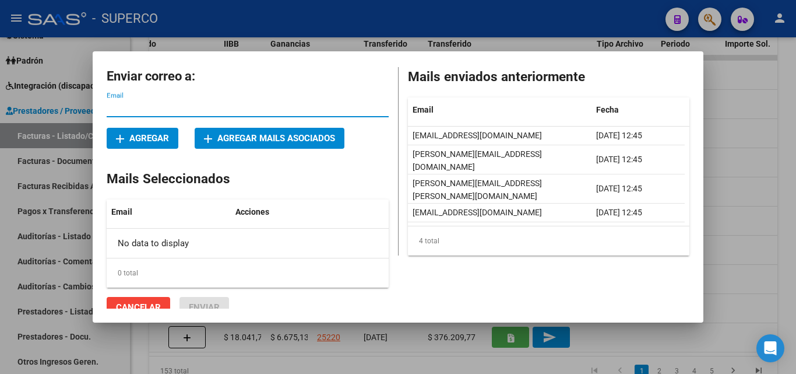
scroll to position [9, 0]
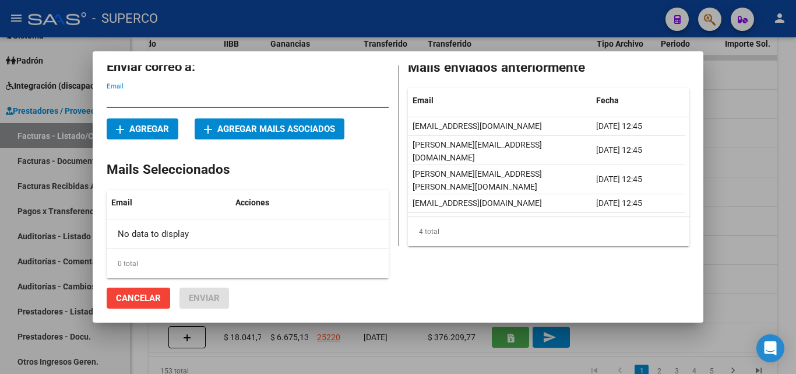
click at [139, 102] on input "Email" at bounding box center [248, 98] width 282 height 10
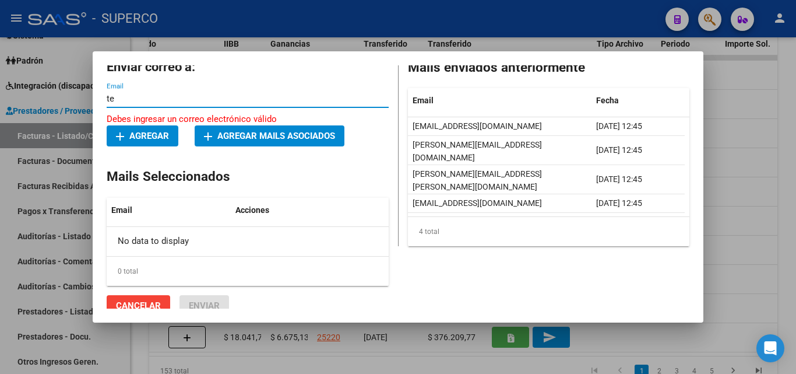
type input "t"
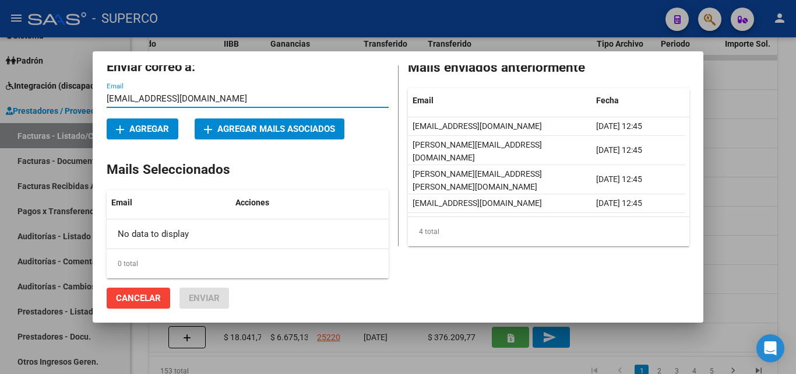
drag, startPoint x: 234, startPoint y: 96, endPoint x: 95, endPoint y: 96, distance: 138.8
click at [95, 96] on mat-dialog-content "Enviar correo a: superco.tesoreria@gmail.com Email add Agregar add Agregar mail…" at bounding box center [398, 186] width 611 height 243
type input "superco.tesoreria@gmail.com"
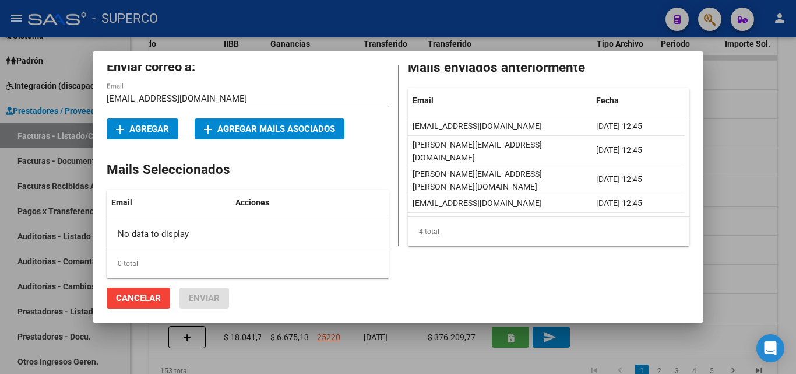
click at [159, 237] on div "No data to display" at bounding box center [204, 233] width 194 height 29
click at [254, 202] on span "Acciones" at bounding box center [253, 202] width 34 height 9
click at [145, 128] on span "add Agregar" at bounding box center [142, 129] width 53 height 10
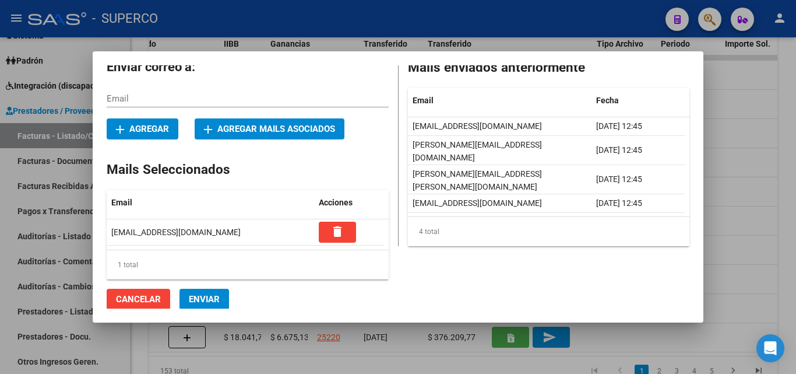
click at [200, 297] on span "Enviar" at bounding box center [204, 299] width 31 height 10
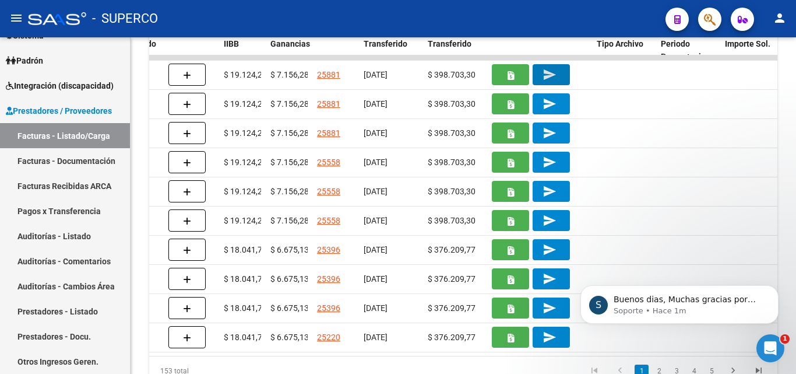
scroll to position [0, 0]
click at [674, 304] on p "Buenos dias, Muchas gracias por comunicarse con el soporte técnico de la plataf…" at bounding box center [689, 300] width 150 height 12
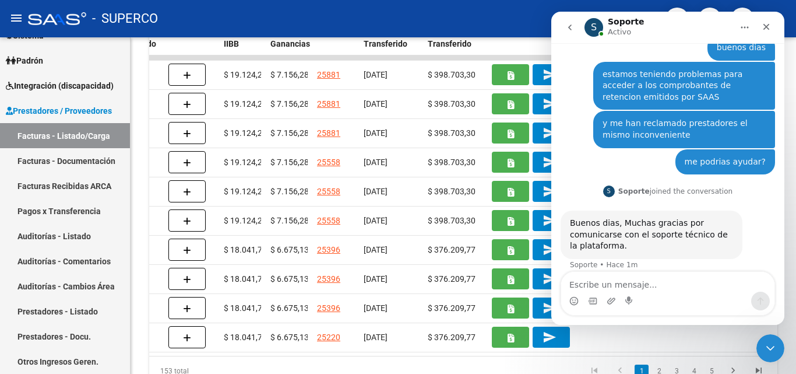
scroll to position [68, 0]
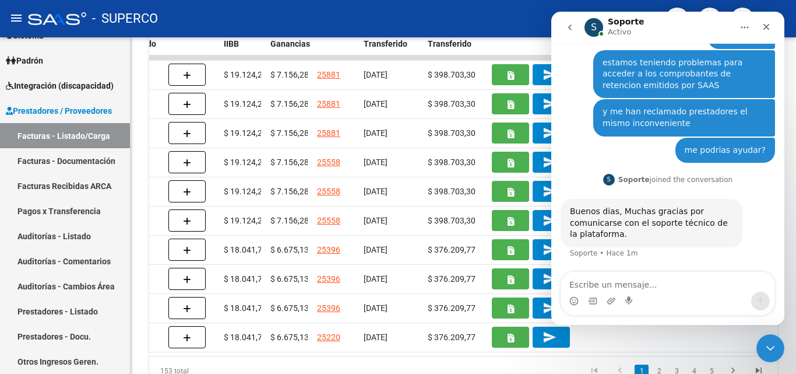
click at [620, 287] on textarea "Escribe un mensaje..." at bounding box center [667, 282] width 213 height 20
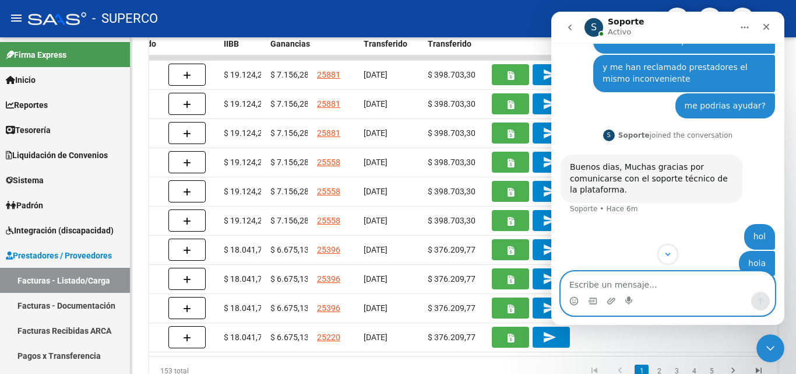
scroll to position [156, 0]
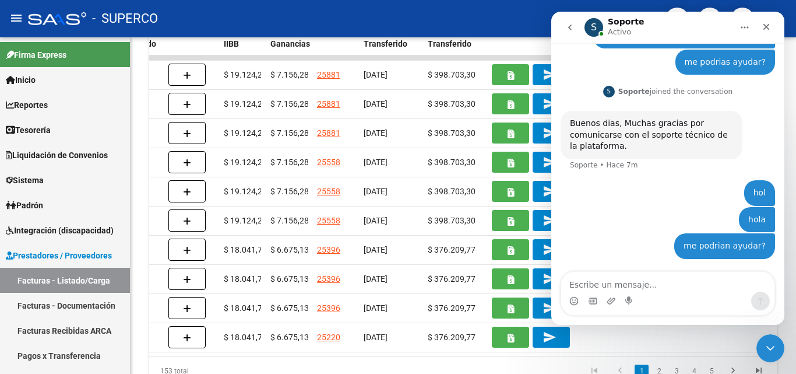
click at [638, 292] on div "Intercom Messenger" at bounding box center [667, 301] width 213 height 19
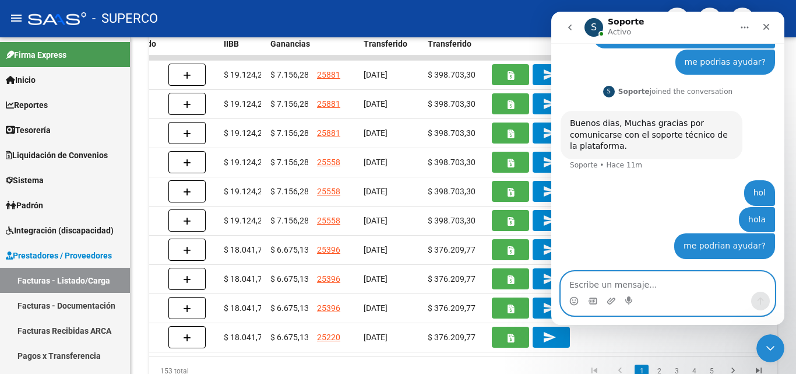
click at [597, 287] on textarea "Escribe un mensaje..." at bounding box center [667, 282] width 213 height 20
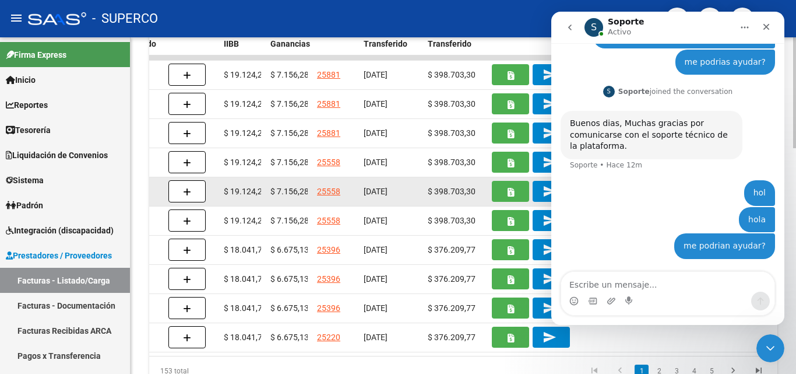
click at [405, 202] on datatable-body-cell "14/08/2025" at bounding box center [391, 191] width 64 height 29
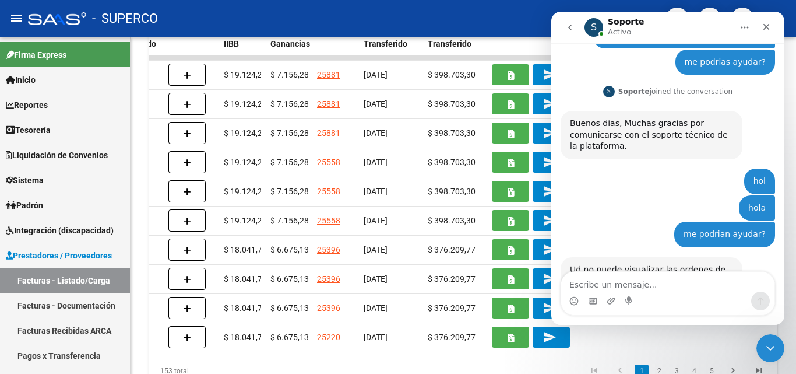
scroll to position [236, 0]
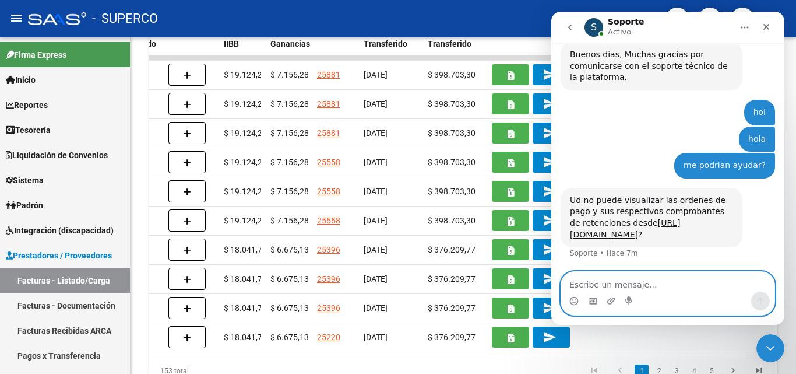
click at [633, 289] on textarea "Escribe un mensaje..." at bounding box center [667, 282] width 213 height 20
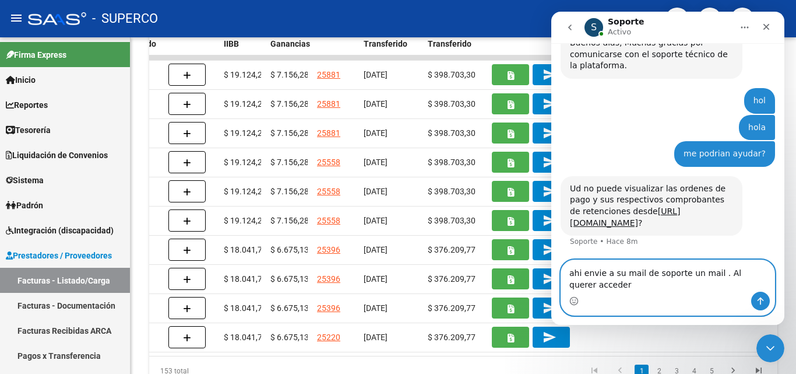
scroll to position [248, 0]
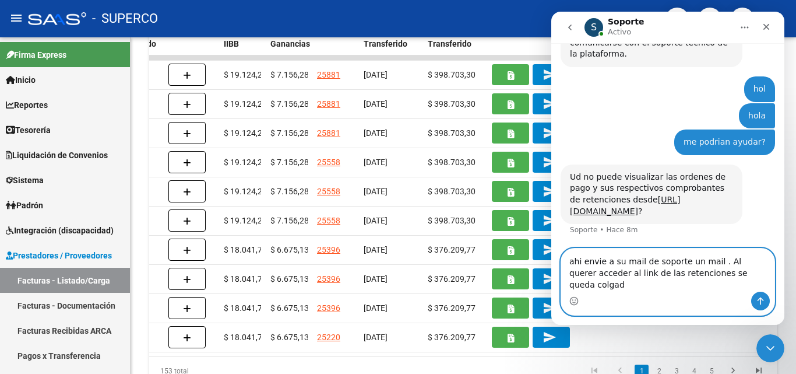
type textarea "ahi envie a su mail de soporte un mail . Al querer acceder al link de las reten…"
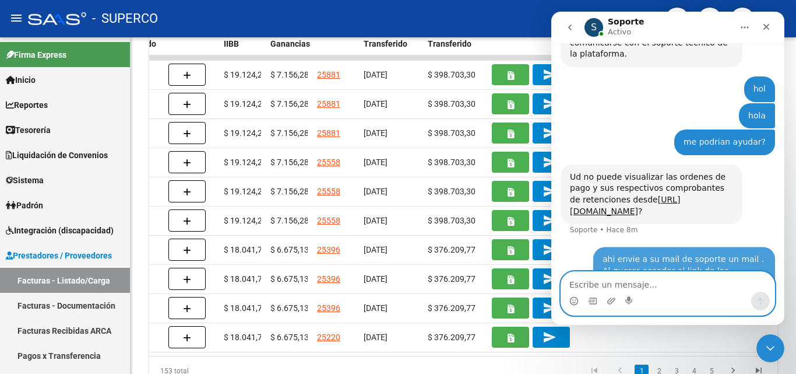
scroll to position [293, 0]
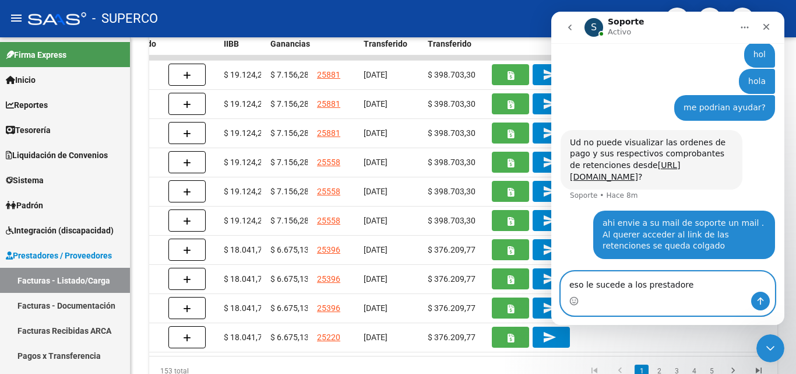
type textarea "eso le sucede a los prestadores"
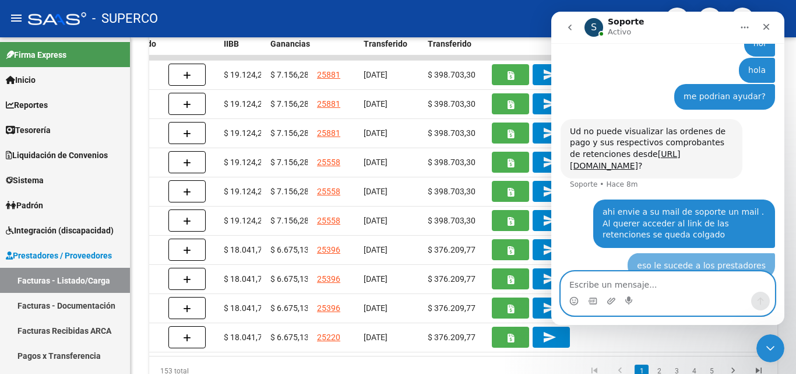
scroll to position [320, 0]
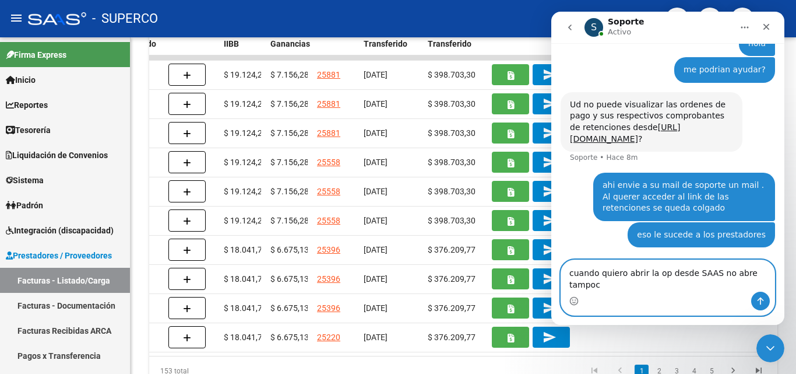
type textarea "cuando quiero abrir la op desde SAAS no abre tampoco"
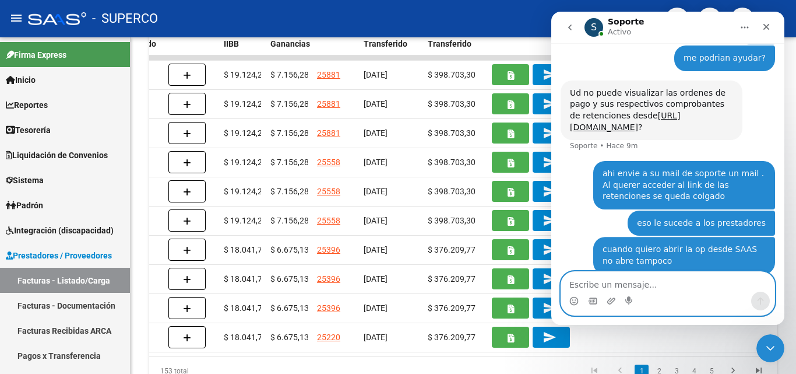
scroll to position [358, 0]
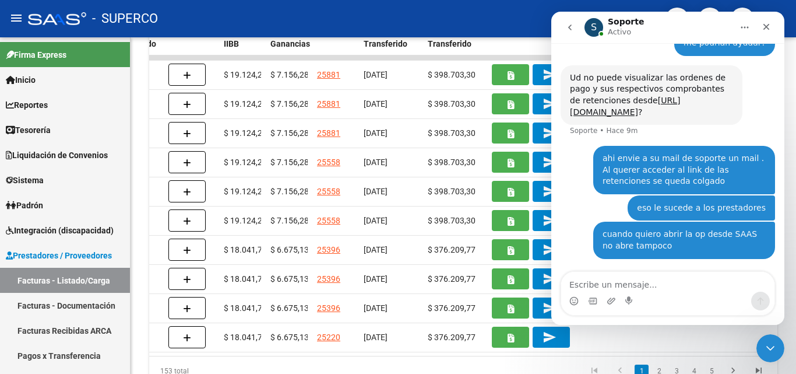
click at [618, 292] on div "Intercom Messenger" at bounding box center [667, 301] width 213 height 19
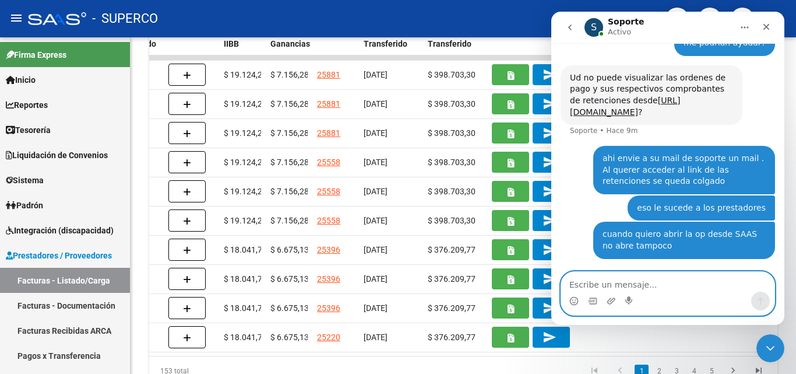
click at [634, 290] on textarea "Escribe un mensaje..." at bounding box center [667, 282] width 213 height 20
type textarea "me tira este error"
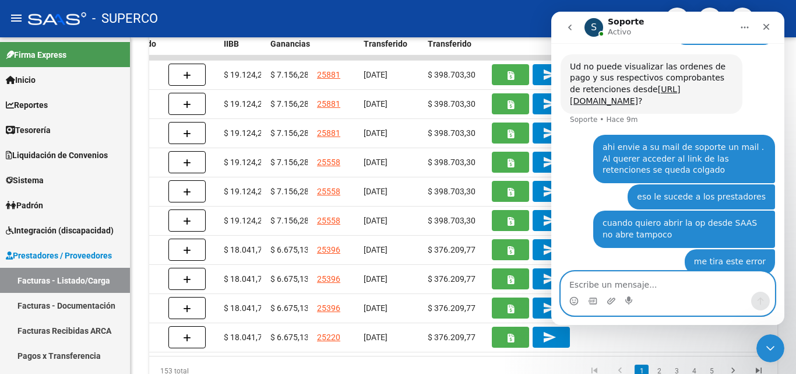
scroll to position [385, 0]
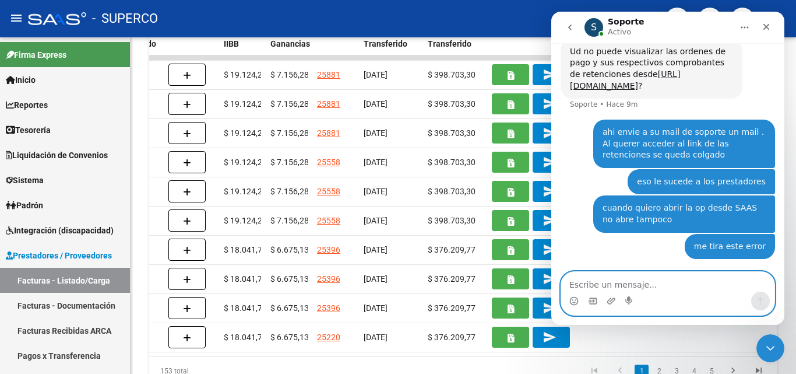
paste textarea "Fatal error: Uncaught PDOException: SQLSTATE[HY000] Unable to connect: Adaptive…"
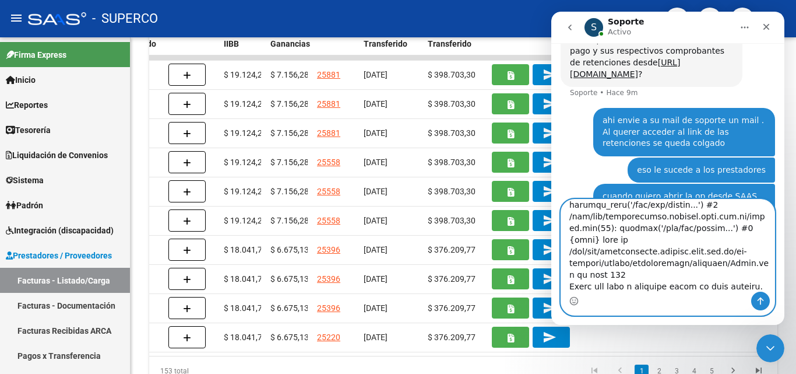
scroll to position [457, 0]
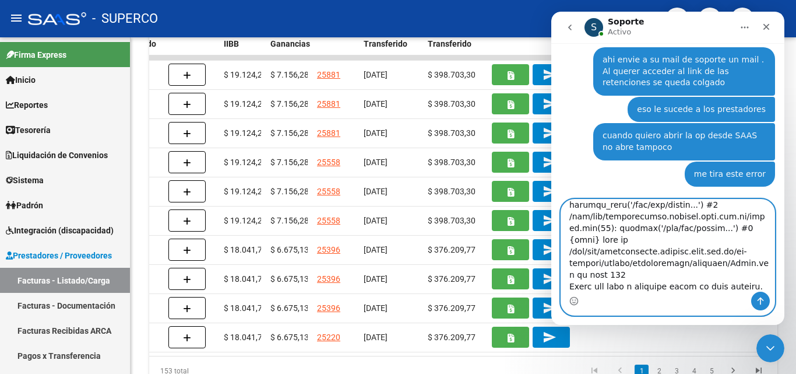
type textarea "Fatal error: Uncaught PDOException: SQLSTATE[HY000] Unable to connect: Adaptive…"
click at [765, 305] on icon "Enviar un mensaje…" at bounding box center [760, 300] width 9 height 9
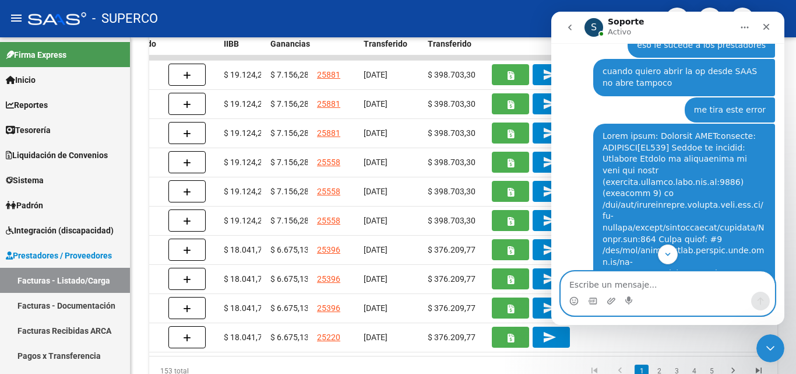
scroll to position [455, 0]
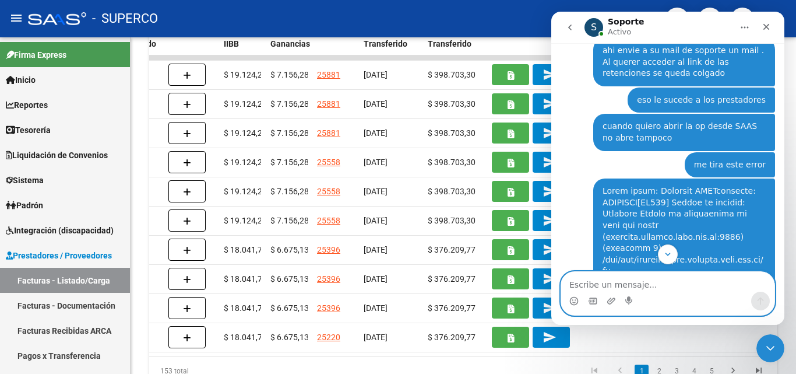
click at [603, 285] on textarea "Escribe un mensaje..." at bounding box center [667, 282] width 213 height 20
type textarea "o sea no lo puedo ver desde ningun lado"
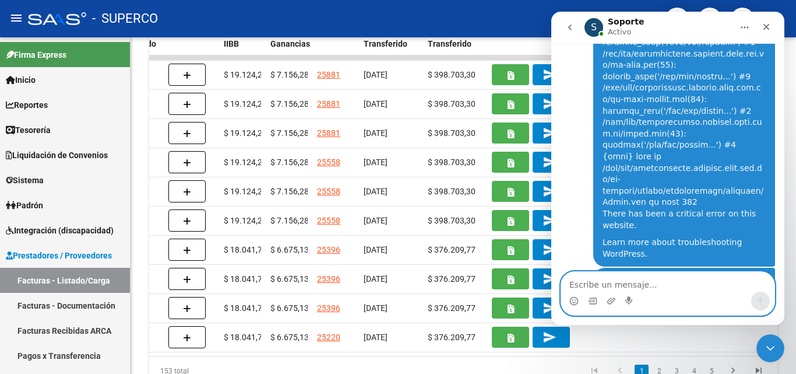
scroll to position [916, 0]
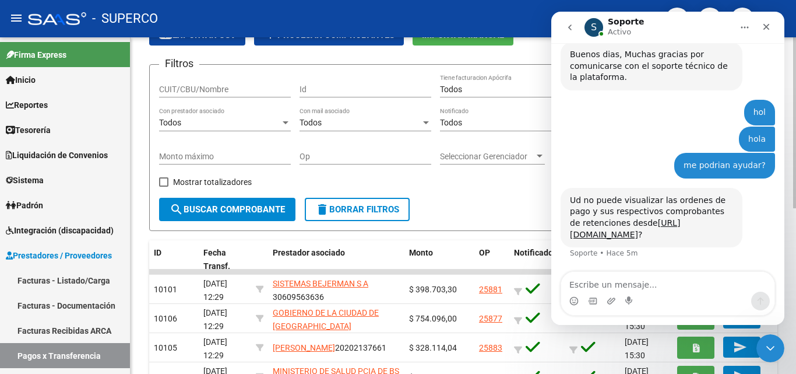
scroll to position [117, 0]
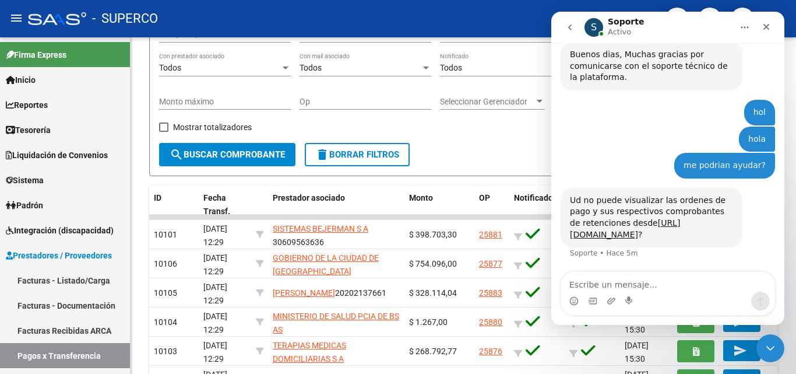
click at [747, 26] on icon "Inicio" at bounding box center [744, 27] width 9 height 9
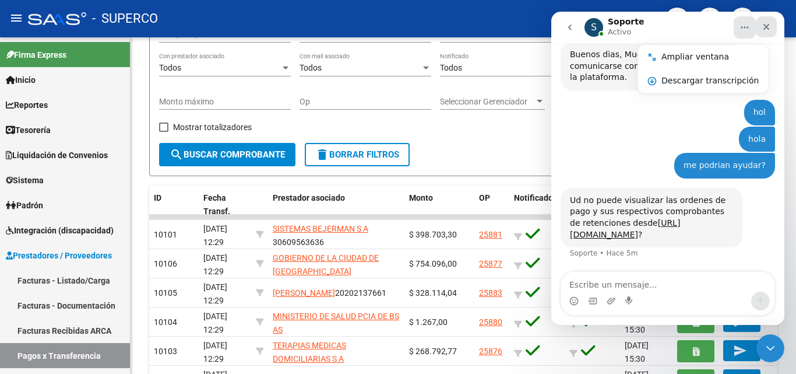
click at [771, 26] on div "Cerrar" at bounding box center [766, 26] width 21 height 21
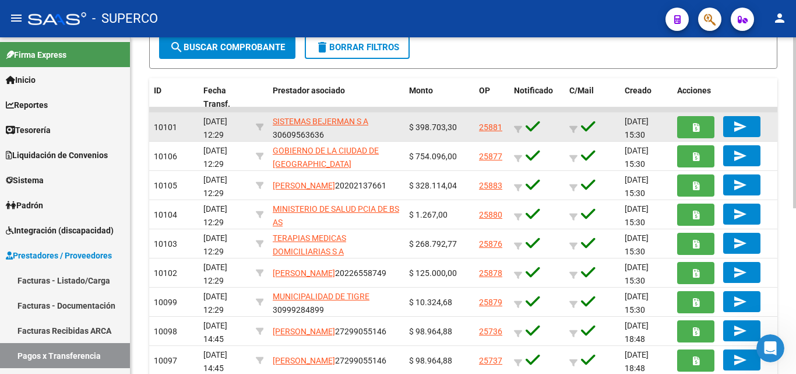
scroll to position [233, 0]
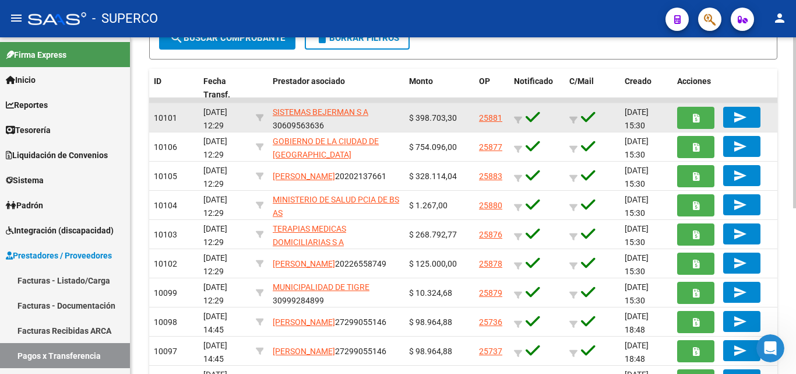
click at [493, 118] on link "25881" at bounding box center [490, 117] width 23 height 9
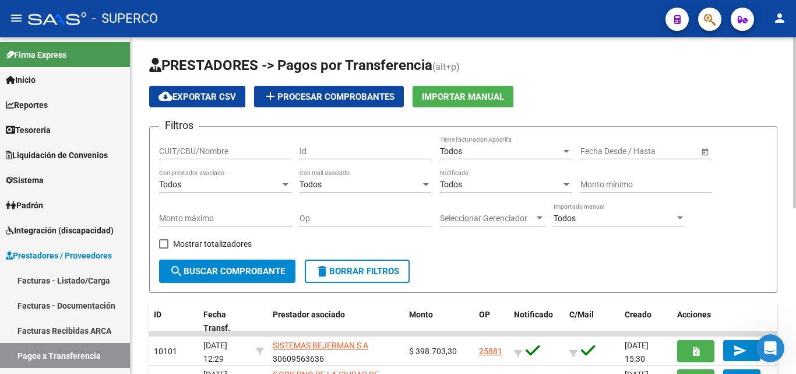
scroll to position [916, 0]
click at [763, 344] on icon "Abrir Intercom Messenger" at bounding box center [769, 346] width 19 height 19
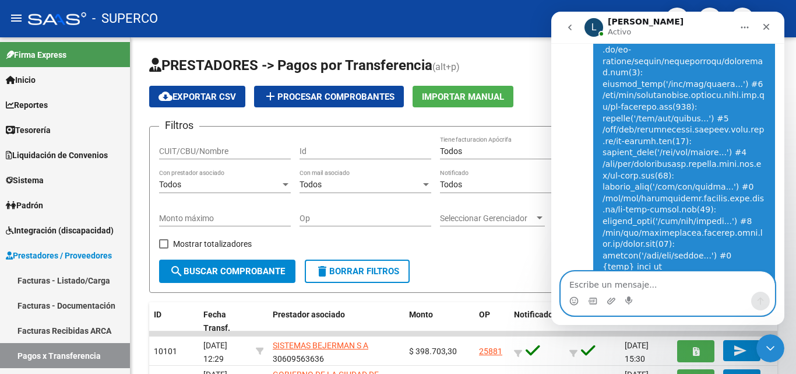
scroll to position [2256, 0]
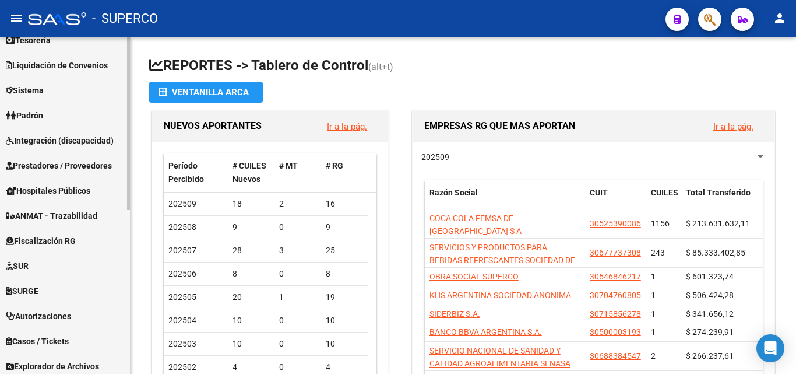
scroll to position [292, 0]
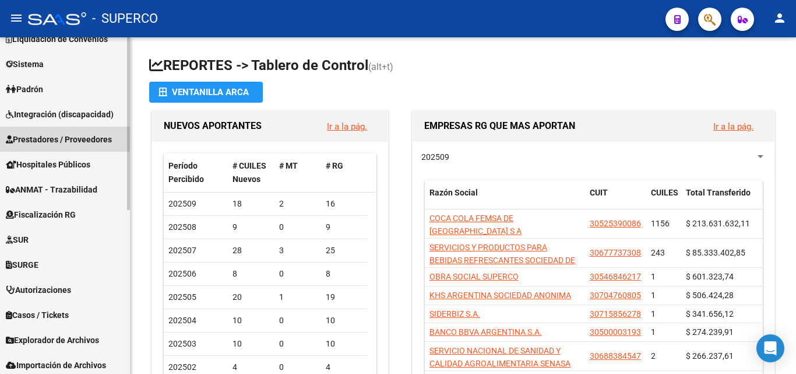
click at [45, 136] on span "Prestadores / Proveedores" at bounding box center [59, 139] width 106 height 13
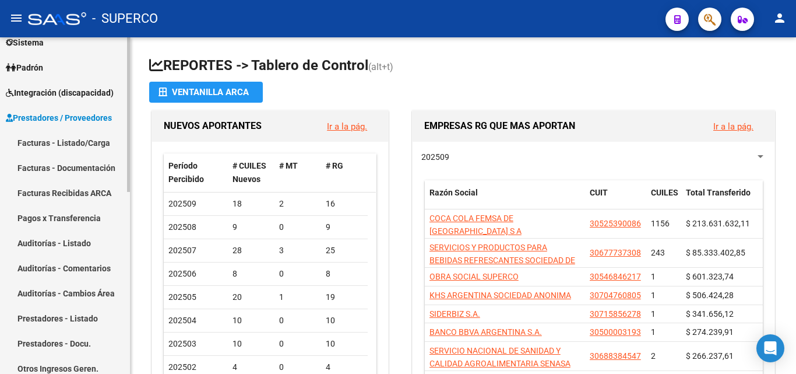
scroll to position [116, 0]
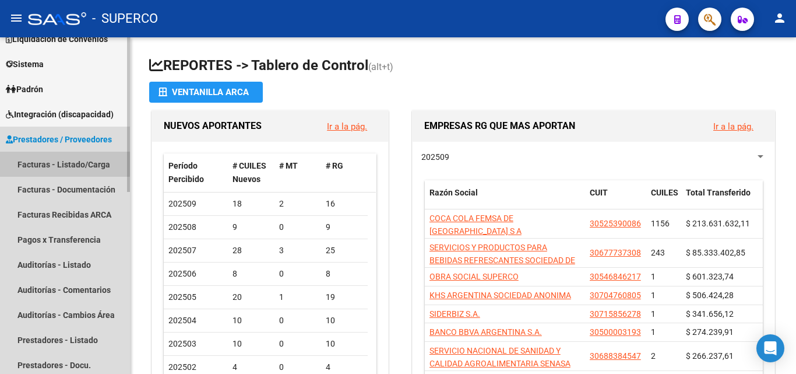
click at [56, 163] on link "Facturas - Listado/Carga" at bounding box center [65, 164] width 130 height 25
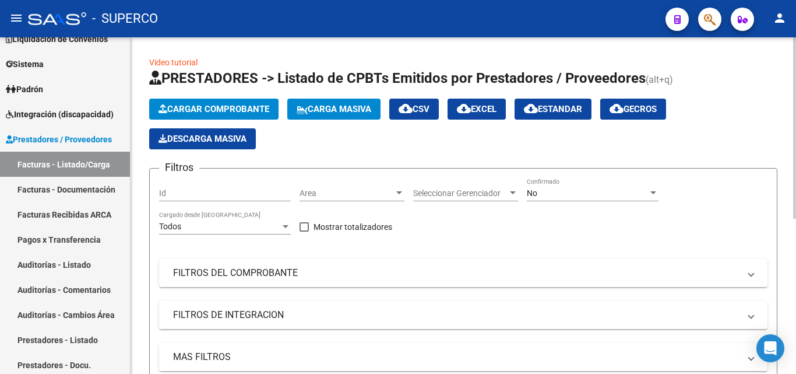
click at [531, 196] on span "No" at bounding box center [532, 192] width 10 height 9
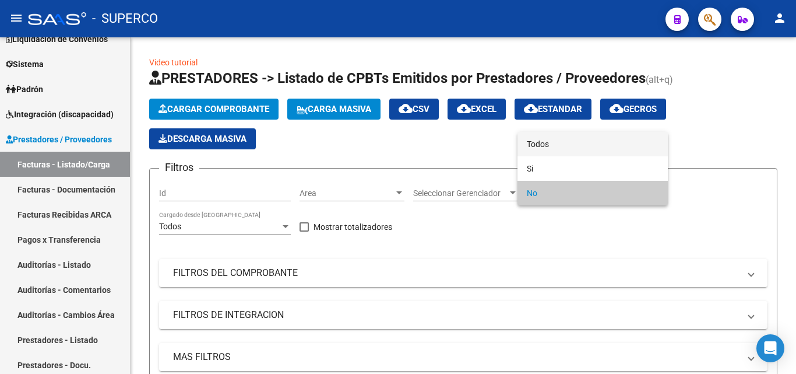
click at [541, 142] on span "Todos" at bounding box center [593, 144] width 132 height 24
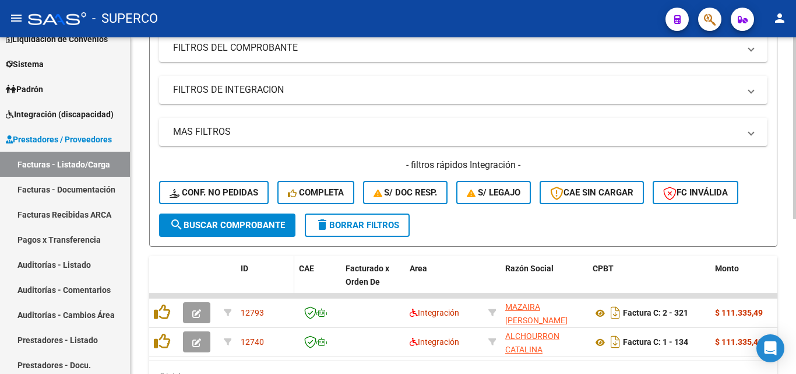
scroll to position [233, 0]
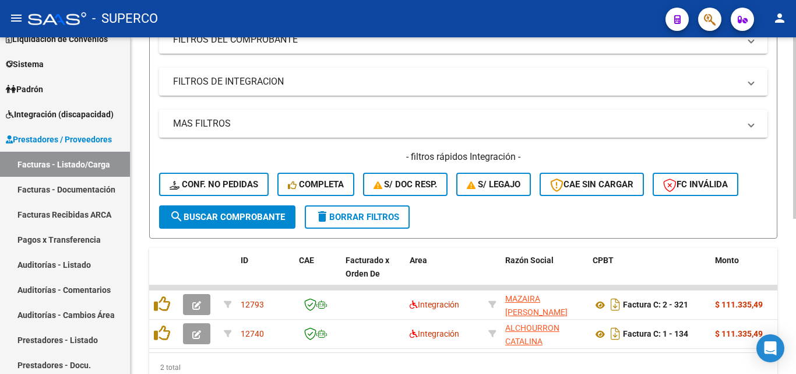
click at [245, 219] on span "search Buscar Comprobante" at bounding box center [227, 217] width 115 height 10
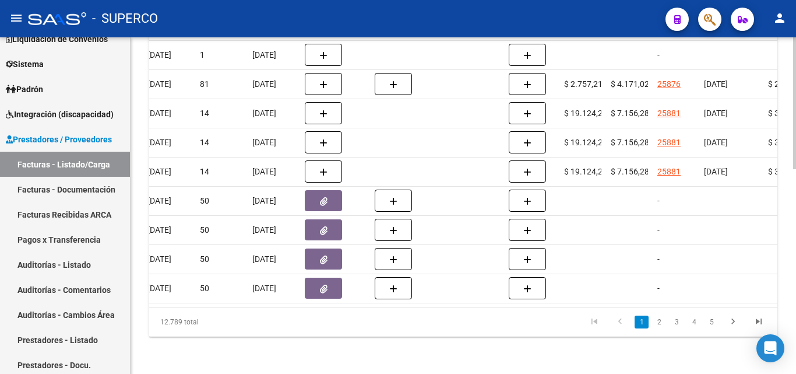
scroll to position [0, 773]
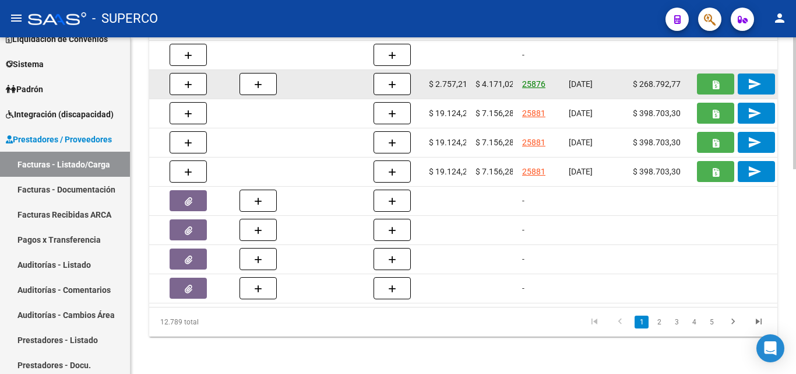
click at [534, 79] on link "25876" at bounding box center [533, 83] width 23 height 9
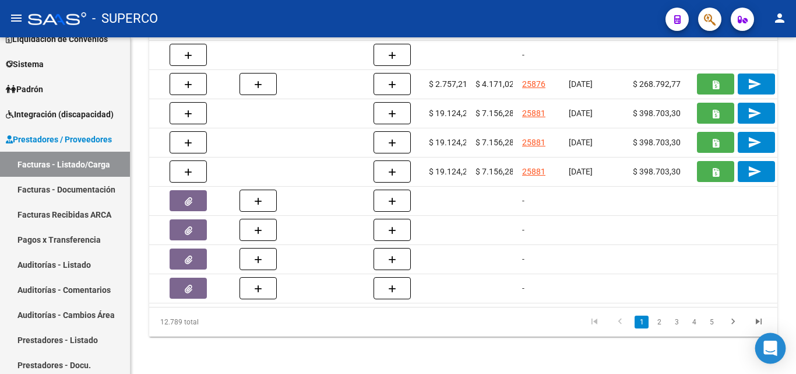
click at [778, 350] on icon "Open Intercom Messenger" at bounding box center [770, 348] width 15 height 15
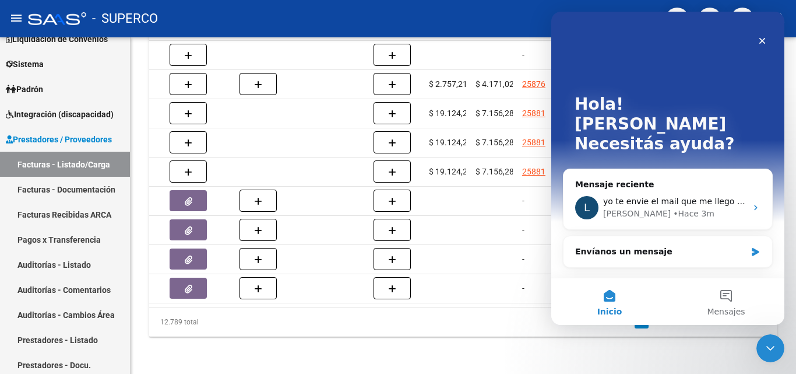
scroll to position [0, 0]
click at [641, 245] on div "Envíanos un mensaje" at bounding box center [660, 251] width 171 height 12
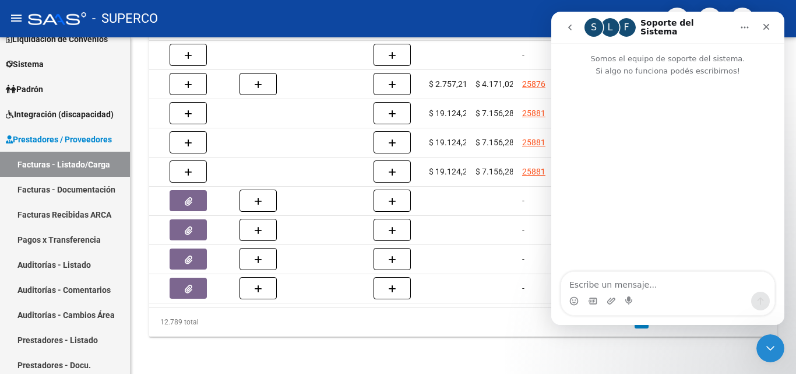
click at [620, 285] on textarea "Escribe un mensaje..." at bounding box center [667, 282] width 213 height 20
click at [621, 288] on textarea "Escribe un mensaje..." at bounding box center [667, 282] width 213 height 20
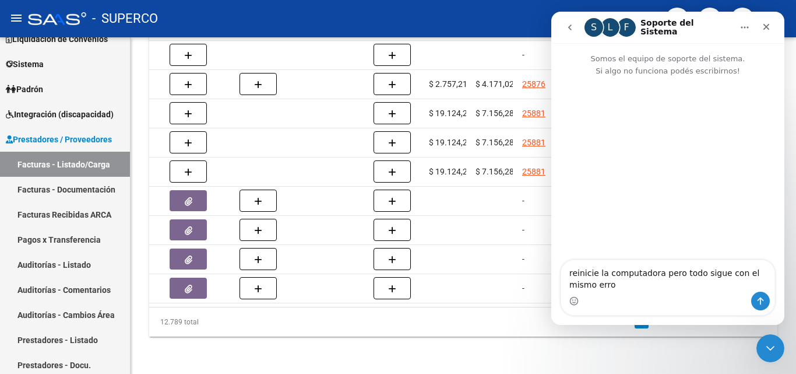
type textarea "reinicie la computadora pero todo sigue con el mismo error"
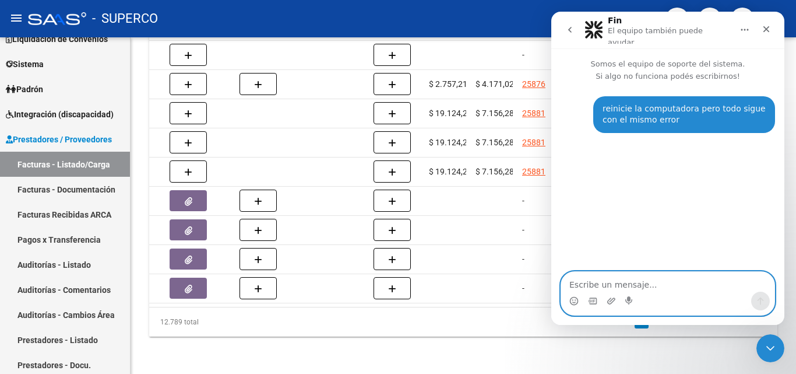
click at [625, 287] on textarea "Escribe un mensaje..." at bounding box center [667, 282] width 213 height 20
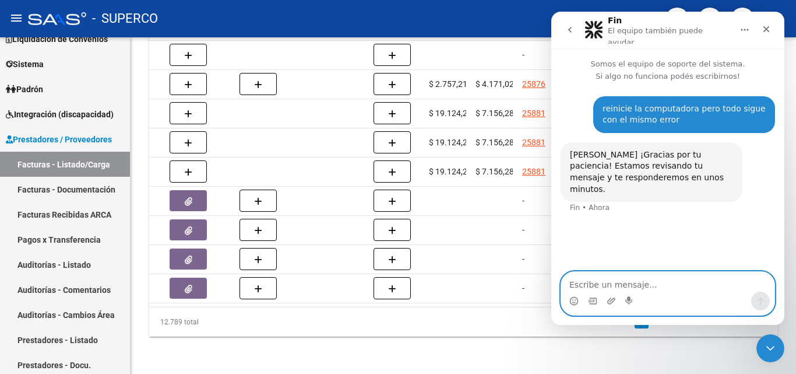
click at [606, 288] on textarea "Escribe un mensaje..." at bounding box center [667, 282] width 213 height 20
type textarea "ok"
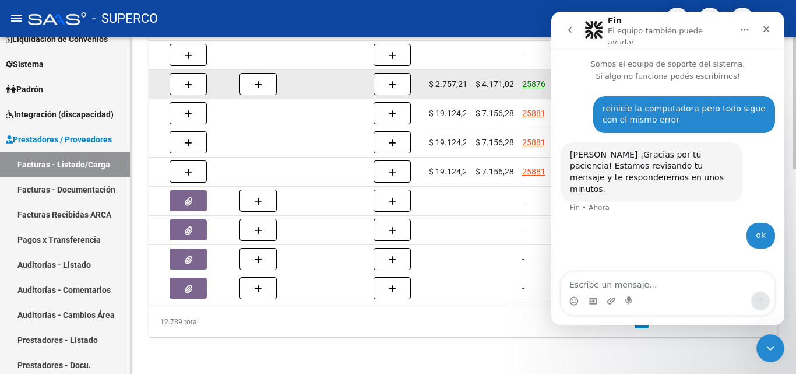
click at [532, 79] on link "25876" at bounding box center [533, 83] width 23 height 9
drag, startPoint x: 520, startPoint y: 69, endPoint x: 547, endPoint y: 73, distance: 28.4
click at [547, 73] on datatable-body-cell "25876" at bounding box center [541, 84] width 47 height 29
copy link "25876"
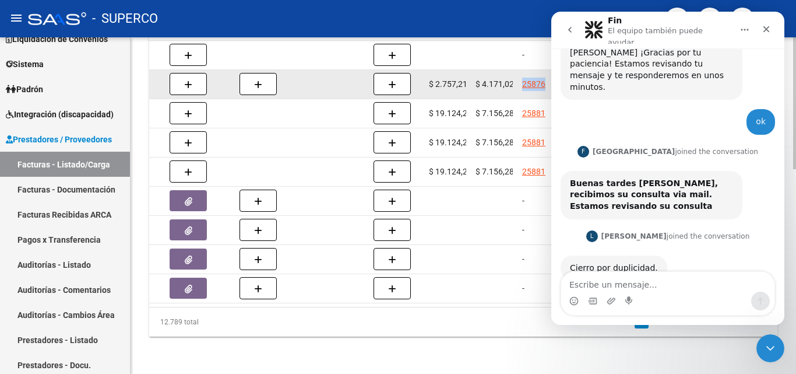
scroll to position [107, 0]
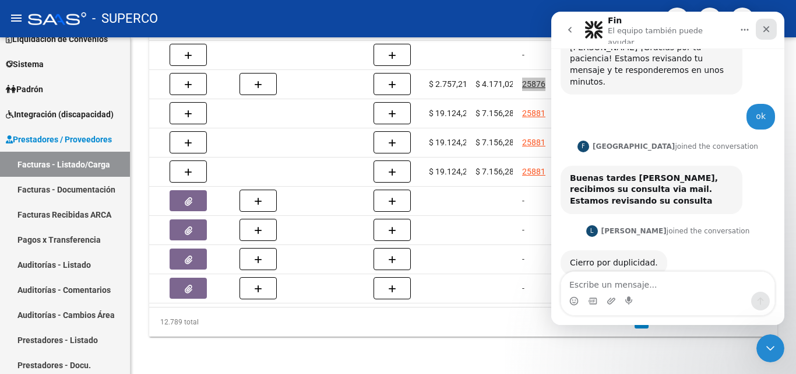
click at [770, 26] on icon "Cerrar" at bounding box center [766, 28] width 9 height 9
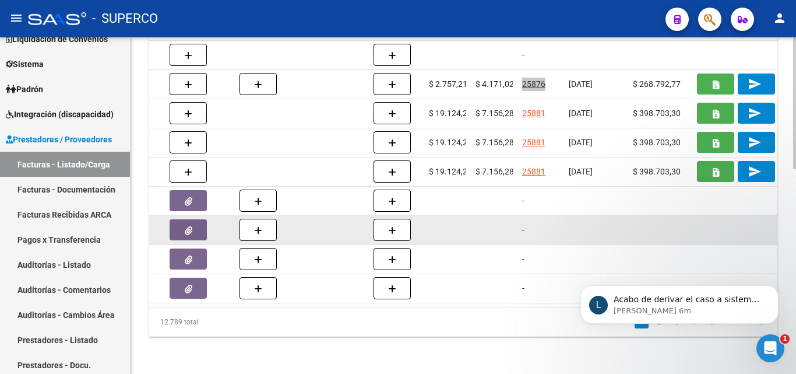
scroll to position [0, 0]
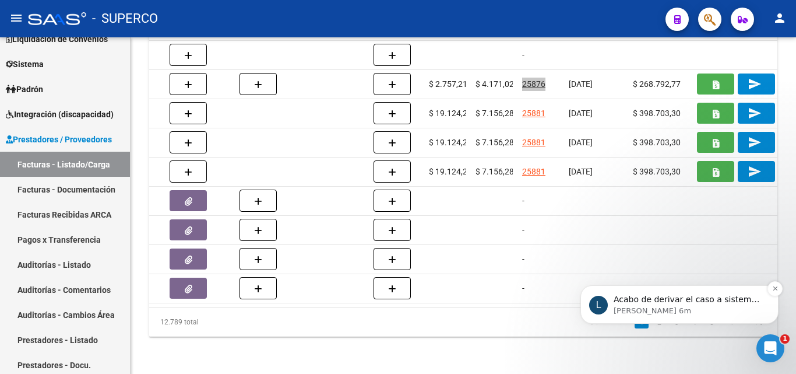
click at [669, 303] on p "Acabo de derivar el caso a sistemas. La mantengo informada." at bounding box center [689, 300] width 150 height 12
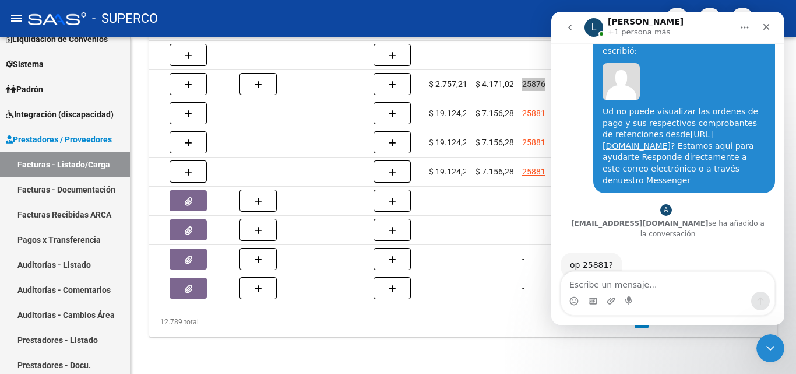
scroll to position [2881, 0]
click at [767, 29] on icon "Cerrar" at bounding box center [766, 26] width 9 height 9
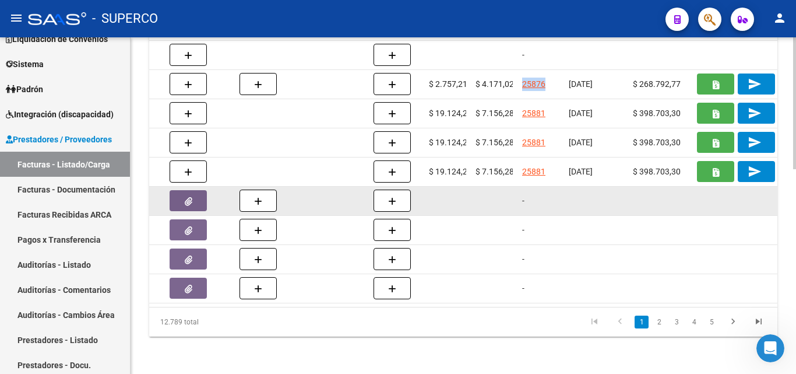
click at [540, 205] on datatable-body-cell "-" at bounding box center [541, 201] width 47 height 29
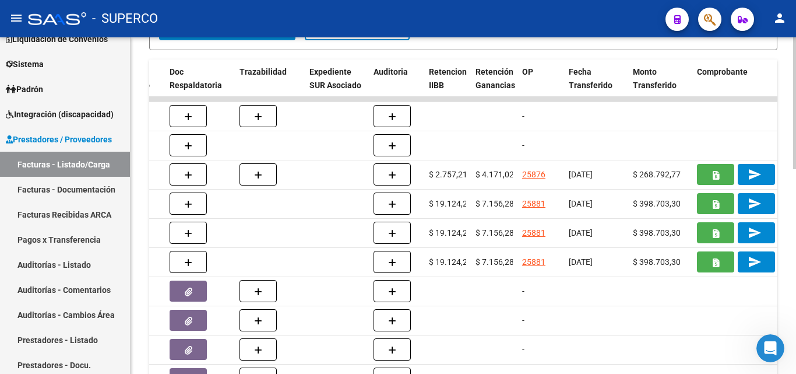
scroll to position [288, 0]
